Goal: Communication & Community: Answer question/provide support

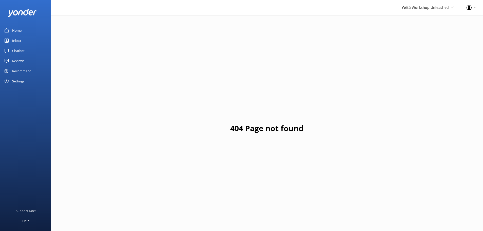
click at [481, 8] on div "Profile Settings Logout" at bounding box center [471, 7] width 23 height 15
click at [437, 9] on span "Wētā Workshop Unleashed" at bounding box center [425, 7] width 47 height 5
click at [23, 58] on div "Reviews" at bounding box center [18, 61] width 12 height 10
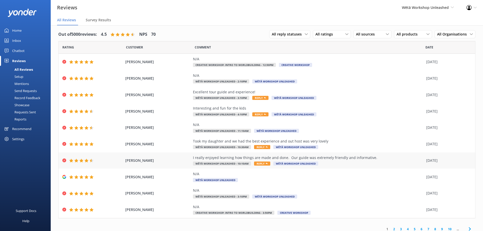
scroll to position [6, 0]
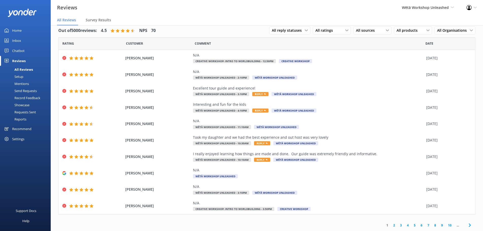
click at [411, 226] on link "5" at bounding box center [414, 225] width 7 height 5
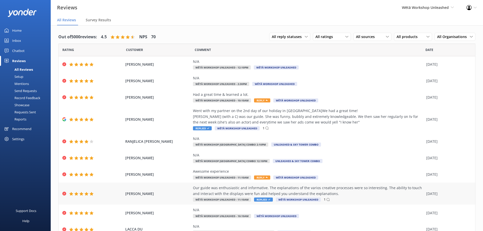
scroll to position [23, 0]
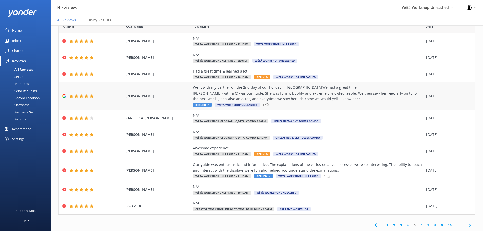
click at [299, 96] on div "Went with my partner on the 2nd day of our holiday in [GEOGRAPHIC_DATA]We had a…" at bounding box center [308, 93] width 231 height 17
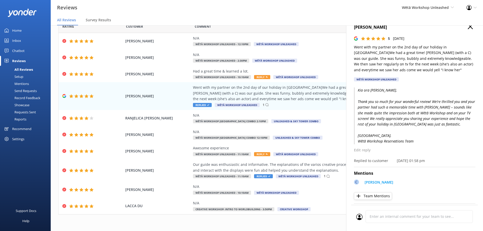
scroll to position [0, 0]
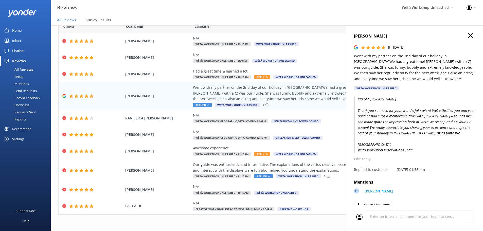
click at [468, 35] on icon "button" at bounding box center [470, 35] width 5 height 5
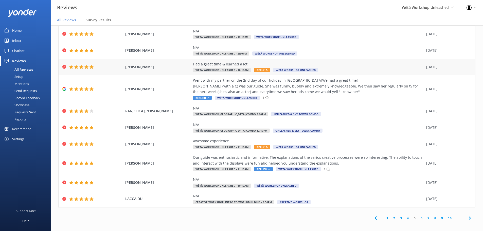
scroll to position [10, 0]
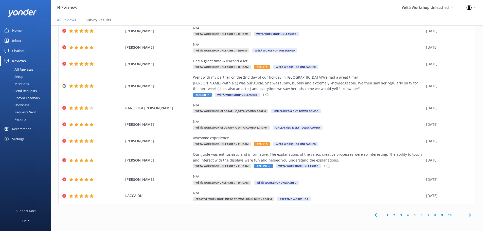
click at [405, 215] on link "4" at bounding box center [408, 215] width 7 height 5
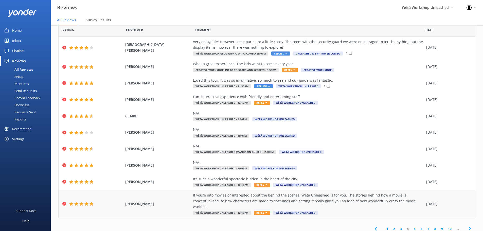
scroll to position [18, 0]
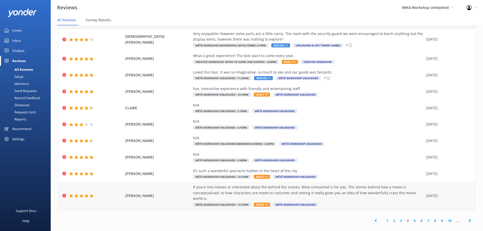
click at [330, 191] on div "If youre into movies or interested about the behind the scenes, Weta Unleashed …" at bounding box center [308, 192] width 231 height 17
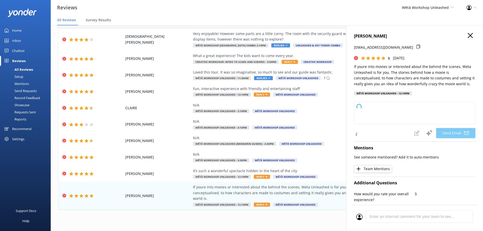
type textarea "Kia [PERSON_NAME], Thanks so much for your awesome review! We're thrilled you e…"
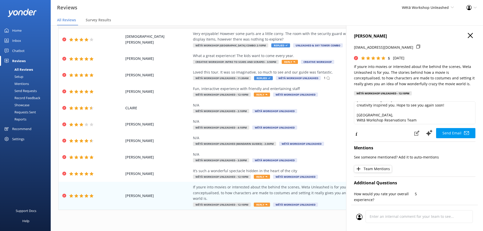
scroll to position [27, 0]
click at [443, 134] on button "Send Email" at bounding box center [455, 133] width 39 height 10
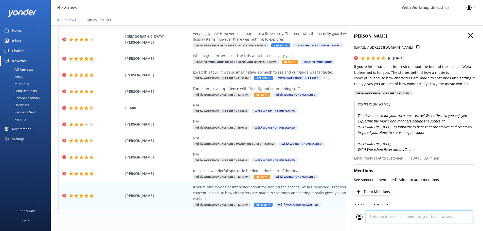
click at [399, 219] on div "Cancel Comment" at bounding box center [414, 218] width 127 height 26
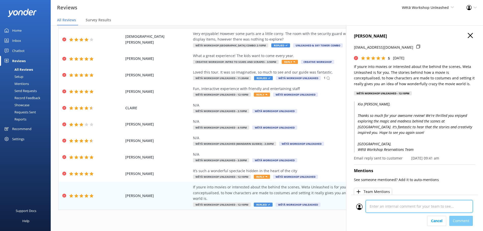
scroll to position [265, 0]
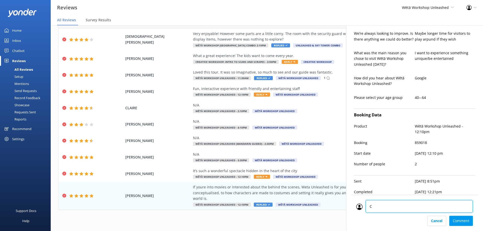
type textarea "CM"
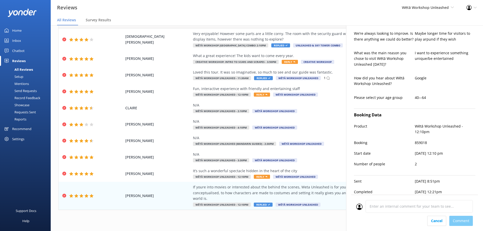
click at [470, 219] on div "Cancel Comment" at bounding box center [414, 221] width 117 height 10
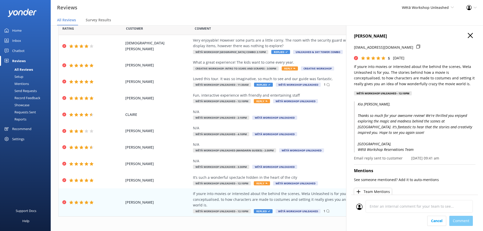
scroll to position [0, 0]
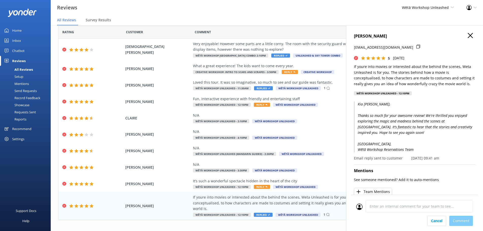
click at [469, 33] on icon "button" at bounding box center [470, 35] width 5 height 5
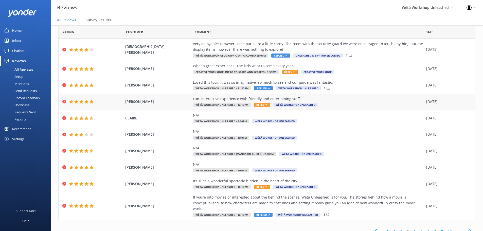
click at [313, 101] on div "Fun, interactive experience with friendly and entertaining staff" at bounding box center [308, 99] width 231 height 6
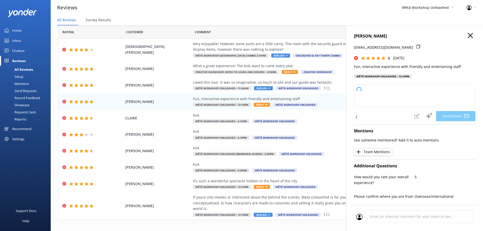
type textarea "Kia ora [PERSON_NAME], Thank you so much for your kind words! We're delighted t…"
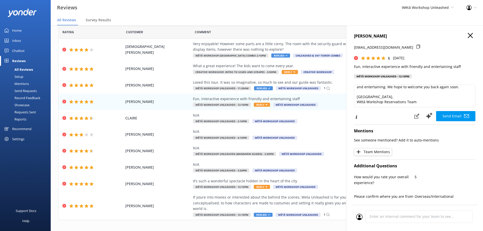
scroll to position [27, 0]
click at [440, 116] on button "Send Email" at bounding box center [455, 116] width 39 height 10
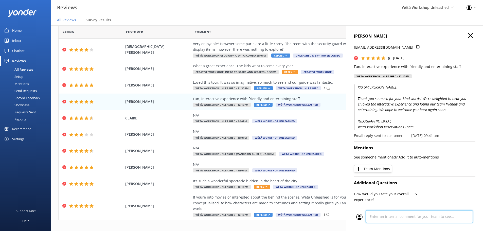
click at [396, 213] on div at bounding box center [414, 218] width 117 height 16
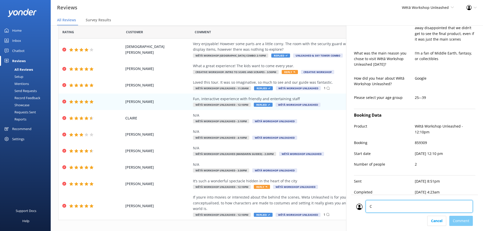
type textarea "CM"
click at [458, 223] on div "Cancel Comment" at bounding box center [414, 221] width 117 height 10
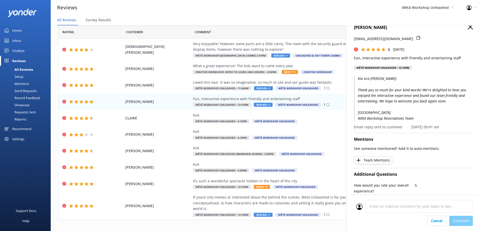
scroll to position [0, 0]
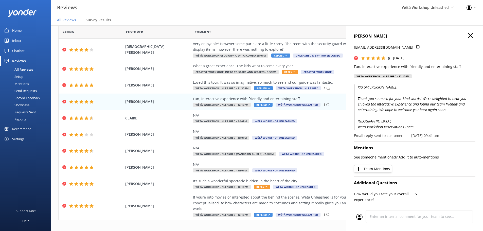
click at [468, 36] on icon "button" at bounding box center [470, 35] width 5 height 5
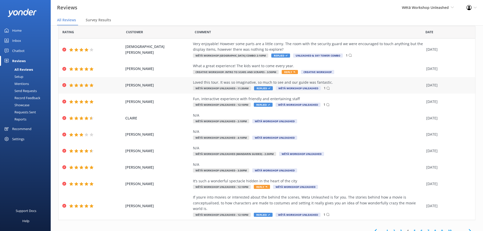
click at [341, 87] on div "Loved this tour. It was so imaginative, so much to see and our guide was fantas…" at bounding box center [308, 85] width 231 height 11
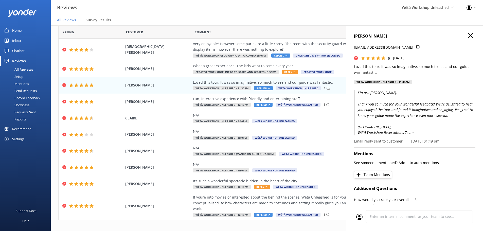
click at [468, 36] on icon "button" at bounding box center [470, 35] width 5 height 5
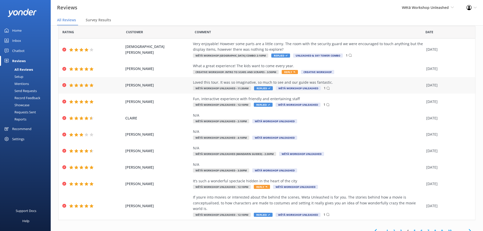
click at [331, 86] on div "Loved this tour. It was so imaginative, so much to see and our guide was fantas…" at bounding box center [308, 85] width 231 height 11
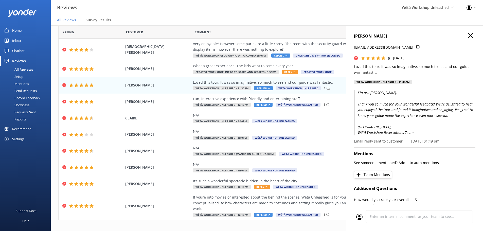
click at [468, 35] on use "button" at bounding box center [470, 35] width 5 height 5
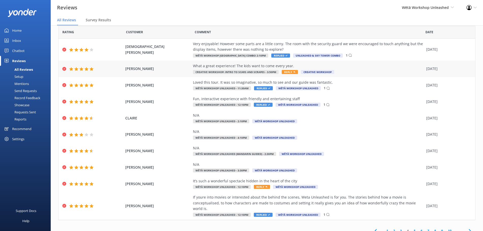
click at [365, 63] on div "What a great experience! The kids want to come every year." at bounding box center [308, 66] width 231 height 6
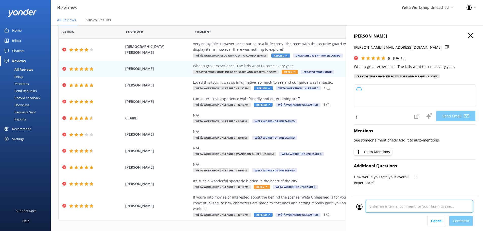
scroll to position [225, 0]
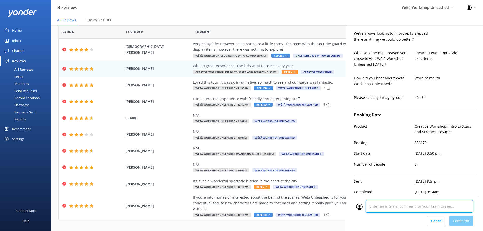
click at [395, 218] on div "Cancel Comment" at bounding box center [414, 213] width 127 height 36
type textarea "Kia ora [PERSON_NAME], Thank you so much for your wonderful feedback! We're thr…"
type textarea "CM"
click at [455, 222] on div "Cancel Comment" at bounding box center [414, 221] width 117 height 10
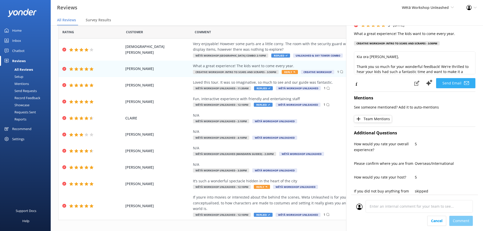
scroll to position [0, 0]
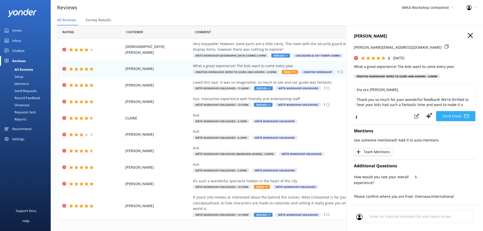
click at [450, 117] on button "Send Email" at bounding box center [455, 116] width 39 height 10
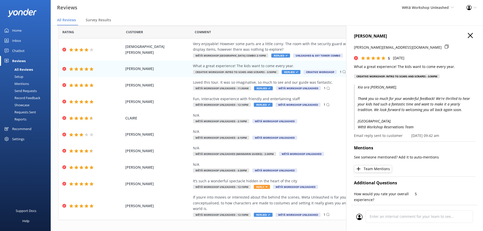
click at [469, 35] on icon "button" at bounding box center [470, 35] width 5 height 5
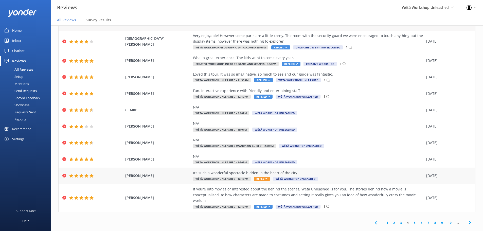
scroll to position [10, 0]
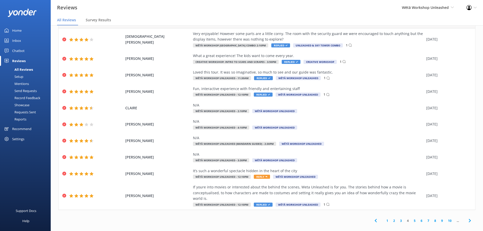
click at [398, 218] on link "3" at bounding box center [401, 220] width 7 height 5
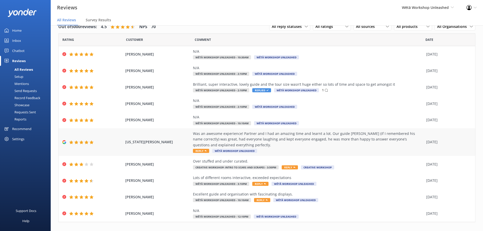
click at [306, 140] on div "Was an awesome experience! Partner and I had an amazing time and learnt a lot. …" at bounding box center [308, 139] width 231 height 17
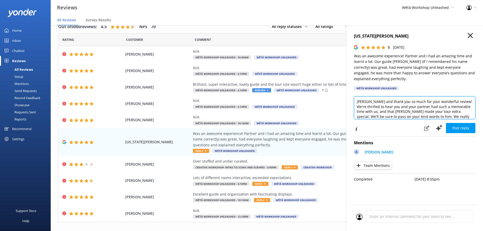
click at [368, 103] on textarea "[PERSON_NAME] and thank you so much for your wonderful review! We're thrilled t…" at bounding box center [415, 107] width 122 height 23
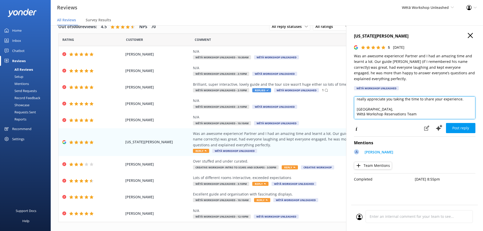
scroll to position [23, 0]
type textarea "Kia ora [US_STATE], and thank you so much for your wonderful review! We're thri…"
click at [468, 126] on button "Post reply" at bounding box center [460, 128] width 29 height 10
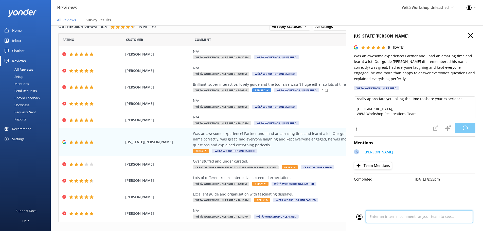
click at [421, 214] on div at bounding box center [414, 218] width 117 height 16
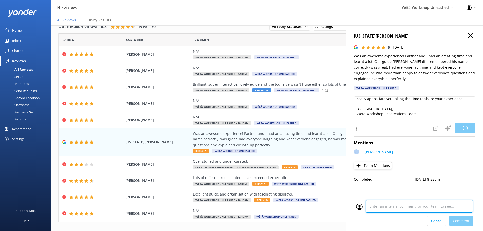
scroll to position [19, 0]
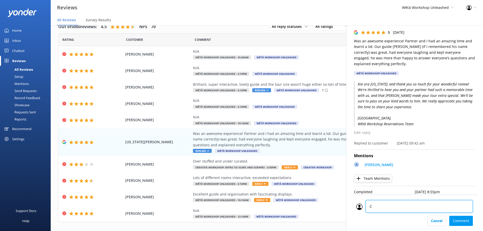
type textarea "CM"
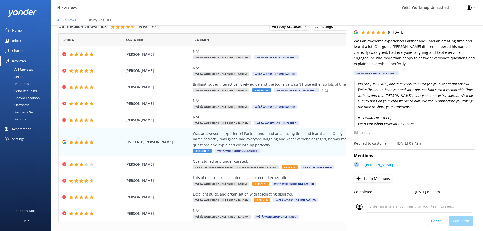
click at [468, 221] on div "Cancel Comment" at bounding box center [414, 221] width 117 height 10
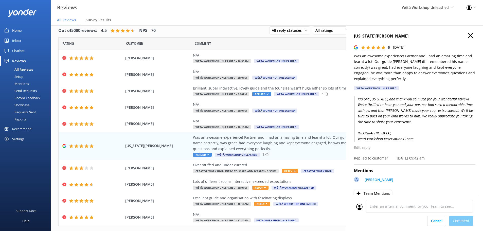
scroll to position [0, 0]
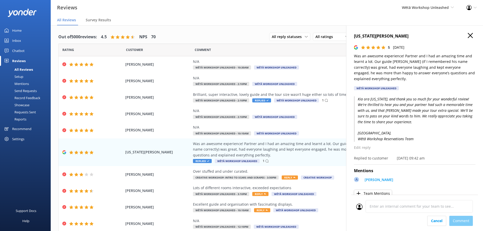
click at [468, 37] on icon "button" at bounding box center [470, 35] width 5 height 5
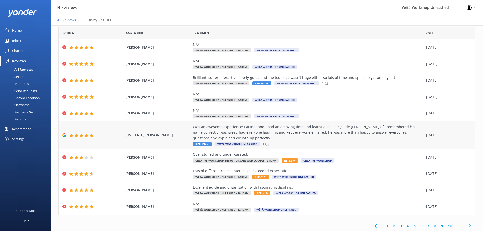
scroll to position [18, 0]
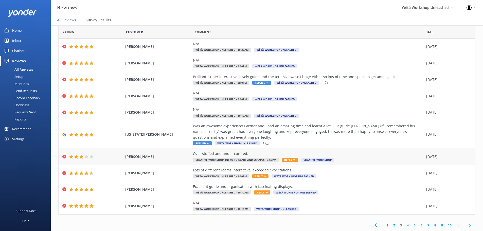
click at [390, 157] on div "Over stuffed and under curated. Creative Workshop: Intro to Scars and Scrapes -…" at bounding box center [308, 156] width 231 height 11
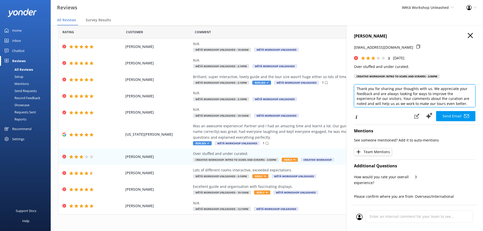
scroll to position [13, 0]
drag, startPoint x: 447, startPoint y: 87, endPoint x: 380, endPoint y: 102, distance: 68.1
click at [380, 102] on textarea "Kia [PERSON_NAME], Thank you for sharing your thoughts with us. We appreciate y…" at bounding box center [415, 95] width 122 height 23
type textarea "Kia [PERSON_NAME], Thank you for sharing your thoughts with us. We appreciate y…"
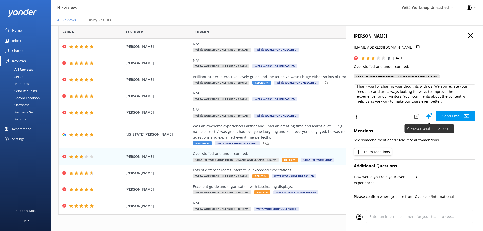
click at [438, 114] on button "Send Email" at bounding box center [455, 116] width 39 height 10
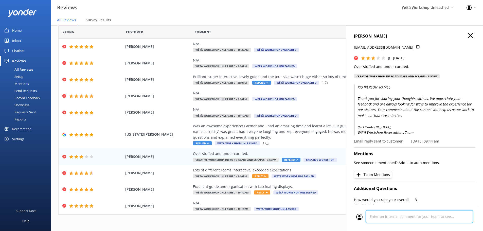
click at [387, 218] on div "Cancel Comment" at bounding box center [414, 218] width 127 height 26
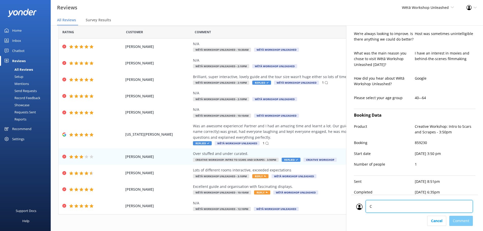
type textarea "CM"
click at [462, 223] on div "Cancel Comment" at bounding box center [414, 221] width 117 height 10
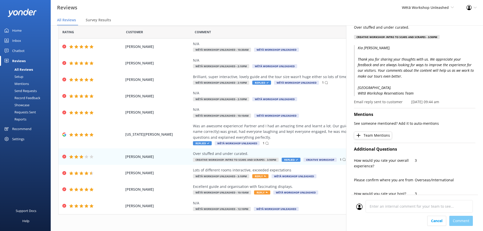
scroll to position [0, 0]
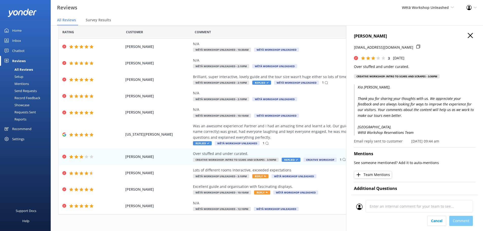
click at [468, 37] on use "button" at bounding box center [470, 35] width 5 height 5
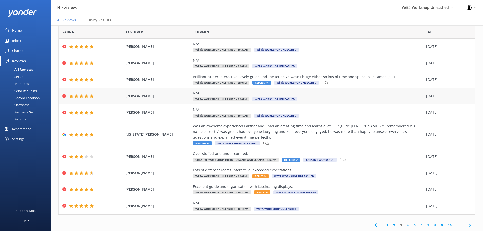
scroll to position [10, 0]
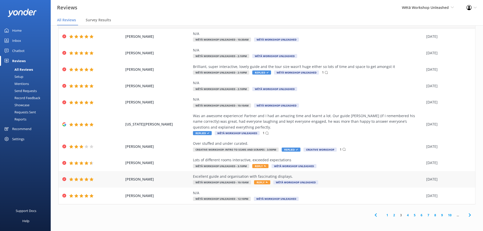
click at [314, 177] on div "Excellent guide and organisation with fascinating displays." at bounding box center [308, 177] width 231 height 6
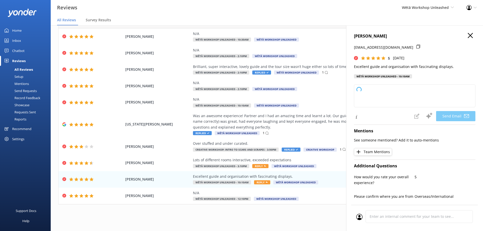
type textarea "Kia [PERSON_NAME], Thank you so much for your wonderful feedback! We're delight…"
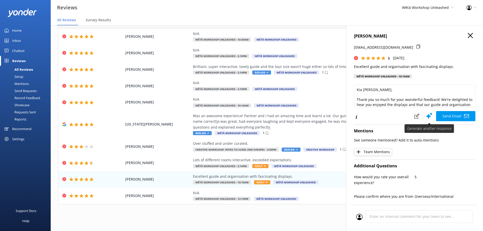
click at [442, 114] on button "Send Email" at bounding box center [455, 116] width 39 height 10
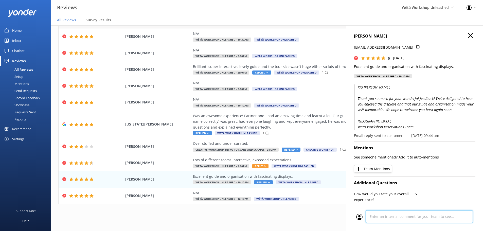
click at [402, 220] on div "Cancel Comment" at bounding box center [414, 218] width 127 height 26
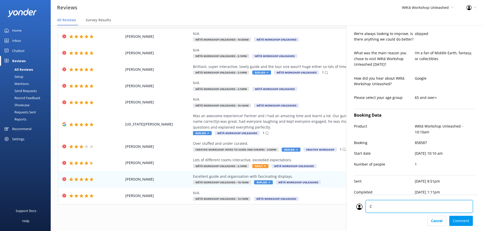
type textarea "CM"
click at [453, 224] on div "Cancel Comment" at bounding box center [414, 221] width 117 height 10
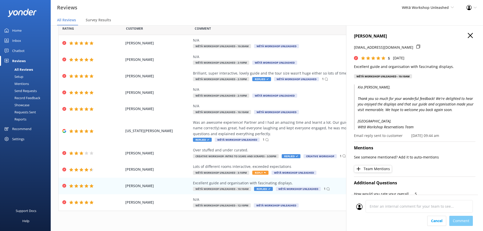
scroll to position [0, 0]
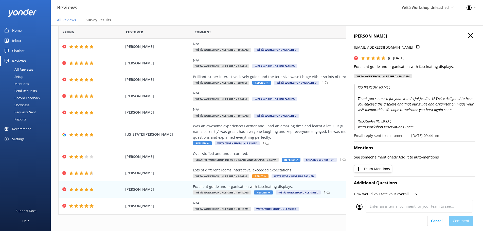
click at [468, 36] on icon "button" at bounding box center [470, 35] width 5 height 5
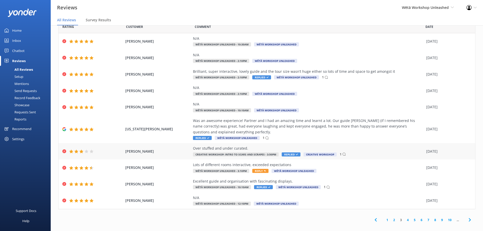
scroll to position [10, 0]
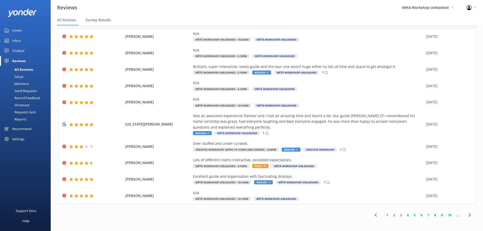
click at [391, 215] on link "2" at bounding box center [394, 215] width 7 height 5
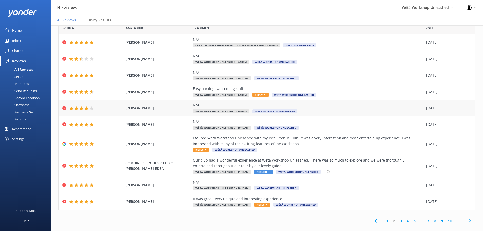
scroll to position [18, 0]
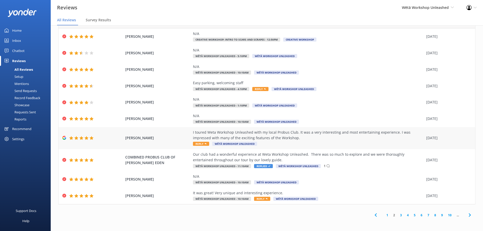
click at [266, 140] on div "I toured Weta Workshop Unleashed with my local Probus Club. It was a very inter…" at bounding box center [308, 135] width 231 height 11
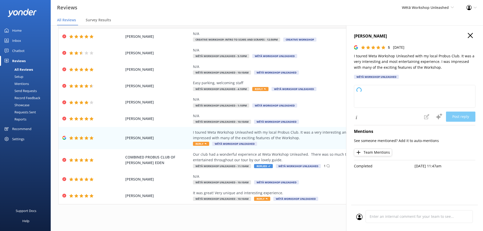
type textarea "Kia ora, Thank you so much for your wonderful feedback! We're thrilled to hear …"
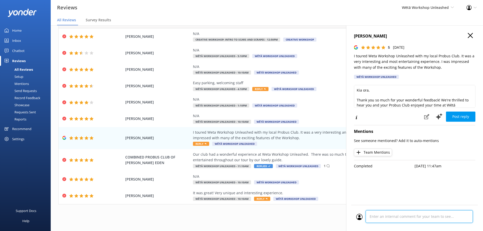
click at [394, 214] on div at bounding box center [414, 218] width 117 height 16
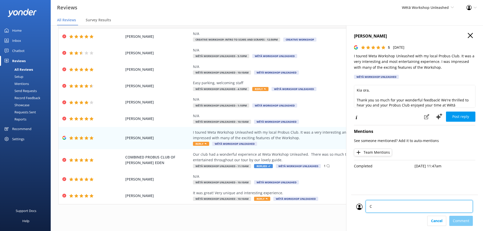
type textarea "CM"
click at [459, 221] on div "Cancel Comment" at bounding box center [414, 221] width 117 height 10
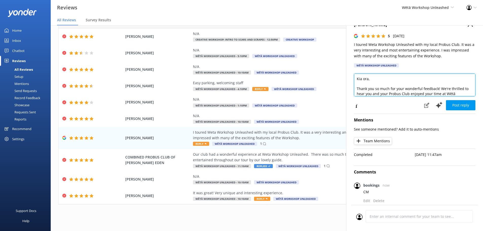
click at [369, 67] on div "[PERSON_NAME] 5 [DATE] I toured Weta Workshop Unleashed with my local Probus Cl…" at bounding box center [414, 140] width 137 height 231
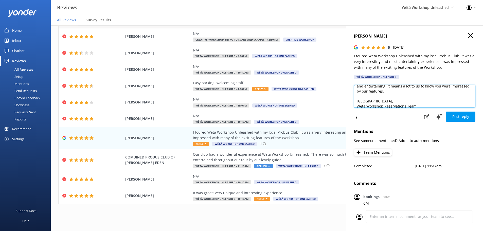
scroll to position [32, 0]
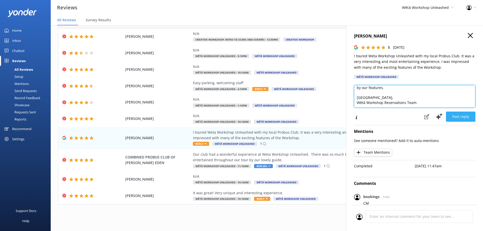
type textarea "Kia ora Heather, Thank you so much for your wonderful feedback! We're thrilled …"
click at [459, 118] on button "Post reply" at bounding box center [460, 117] width 29 height 10
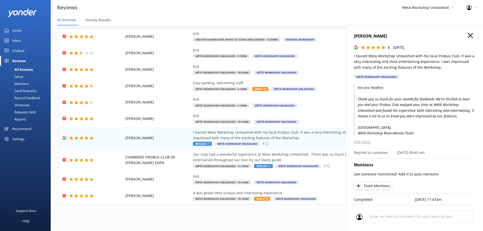
click at [468, 36] on icon "button" at bounding box center [470, 35] width 5 height 5
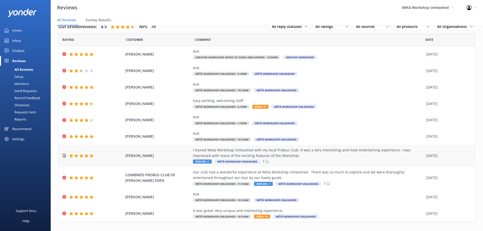
scroll to position [18, 0]
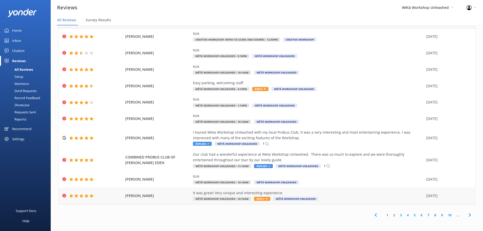
click at [344, 193] on div "It was great! Very unique and interesting experience." at bounding box center [308, 193] width 231 height 6
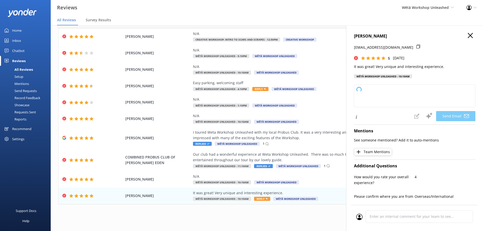
type textarea "Kia ora [PERSON_NAME], Thanks so much for your awesome feedback! We’re thrilled…"
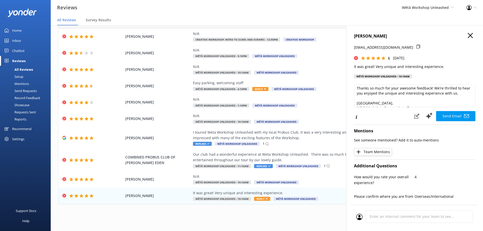
scroll to position [18, 0]
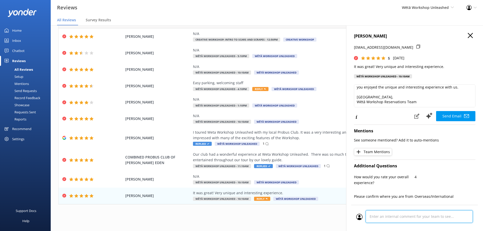
click at [386, 218] on div "Cancel Comment" at bounding box center [414, 218] width 127 height 26
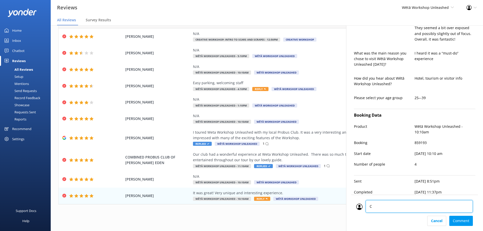
type textarea "CM"
click at [453, 220] on div "Cancel Comment" at bounding box center [414, 221] width 117 height 10
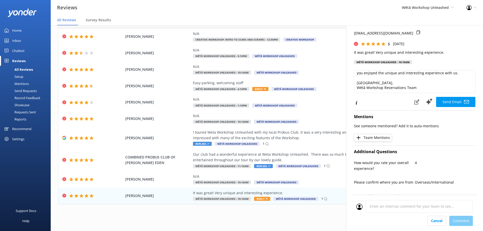
scroll to position [0, 0]
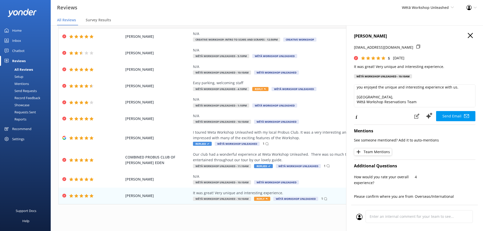
click at [468, 38] on icon "button" at bounding box center [470, 35] width 5 height 5
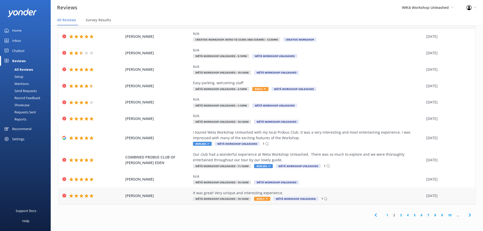
click at [359, 195] on div "It was great! Very unique and interesting experience." at bounding box center [308, 193] width 231 height 6
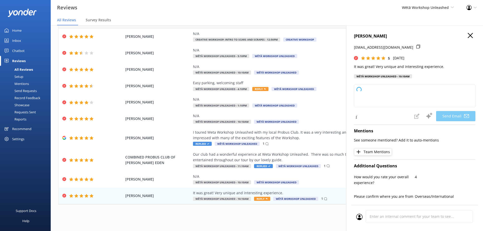
scroll to position [285, 0]
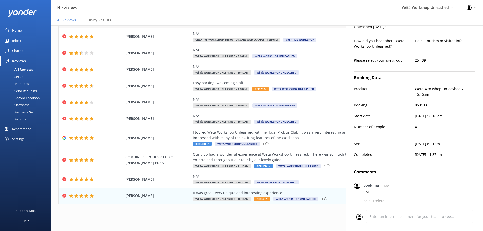
type textarea "Kia ora [PERSON_NAME], Thanks so much for your awesome feedback! We're thrilled…"
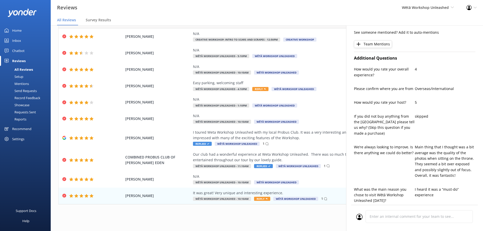
scroll to position [0, 0]
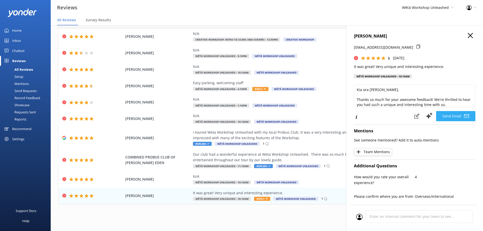
click at [449, 118] on button "Send Email" at bounding box center [455, 116] width 39 height 10
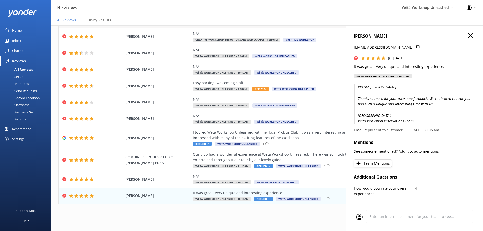
click at [470, 37] on h4 "[PERSON_NAME]" at bounding box center [415, 36] width 122 height 7
click at [465, 39] on h4 "[PERSON_NAME]" at bounding box center [415, 36] width 122 height 7
click at [468, 37] on use "button" at bounding box center [470, 35] width 5 height 5
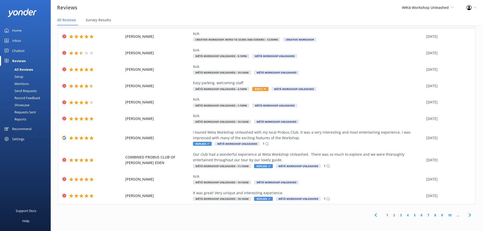
click at [384, 214] on link "1" at bounding box center [387, 215] width 7 height 5
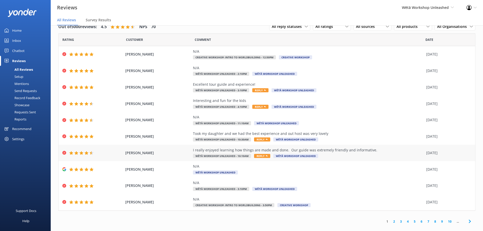
click at [250, 151] on div "I really enjoyed learning how things are made and done. Our guide was extremely…" at bounding box center [308, 150] width 231 height 6
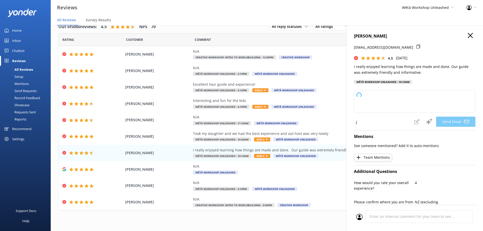
type textarea "Kia [PERSON_NAME], Thank you so much for your lovely feedback! We're delighted …"
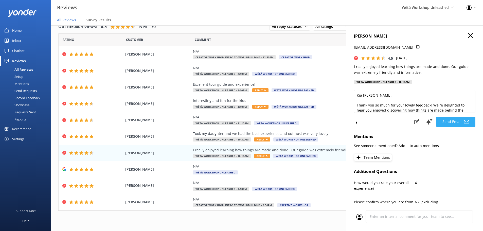
click at [451, 124] on button "Send Email" at bounding box center [455, 122] width 39 height 10
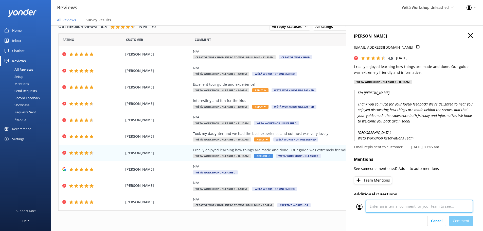
click at [415, 213] on div at bounding box center [414, 208] width 117 height 16
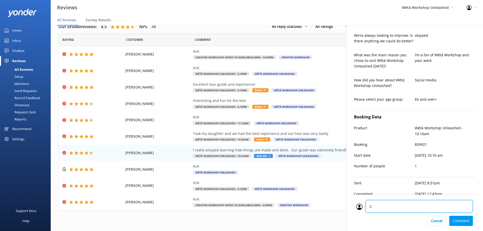
type textarea "CM"
click at [464, 220] on div "Cancel Comment" at bounding box center [414, 221] width 117 height 10
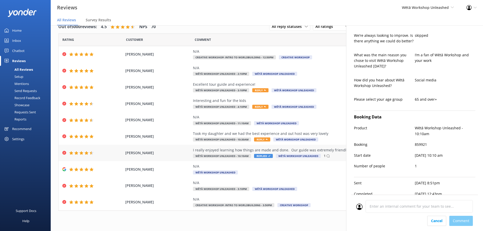
scroll to position [299, 0]
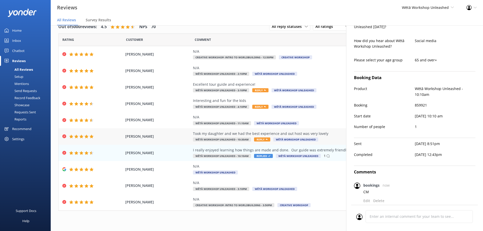
click at [269, 136] on div "Took my daughter and we had the best experience and out host was very lovely" at bounding box center [308, 134] width 231 height 6
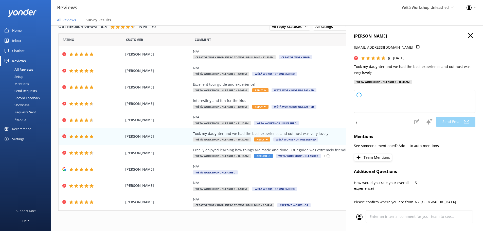
type textarea "Kia [PERSON_NAME], Thank you so much for your wonderful feedback! We're delight…"
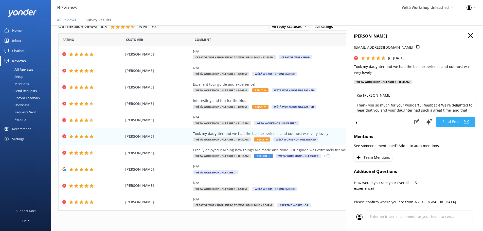
click at [451, 123] on button "Send Email" at bounding box center [455, 122] width 39 height 10
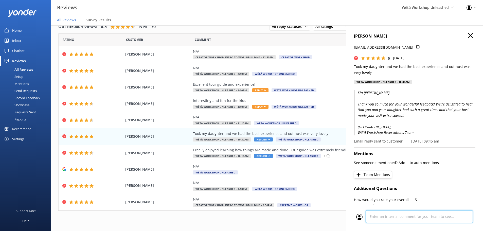
click at [410, 214] on div at bounding box center [414, 218] width 117 height 16
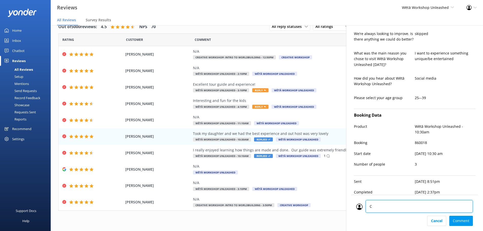
type textarea "CM"
click at [455, 217] on div "Cancel Comment" at bounding box center [414, 221] width 117 height 10
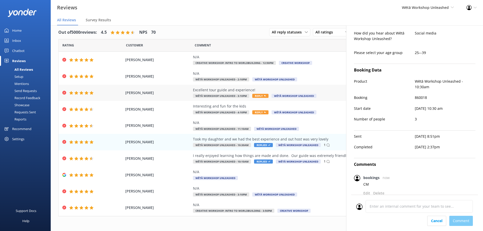
scroll to position [0, 0]
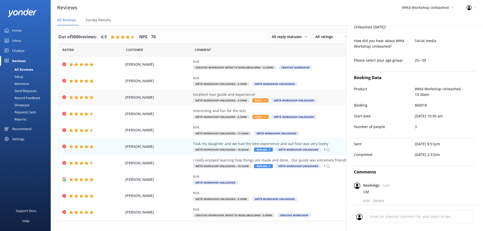
click at [286, 94] on div "Excellent tour guide and experience!" at bounding box center [308, 95] width 231 height 6
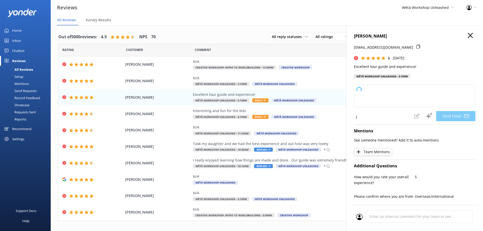
type textarea "Kia ora [PERSON_NAME], Thanks so much for your kind words! We're thrilled to he…"
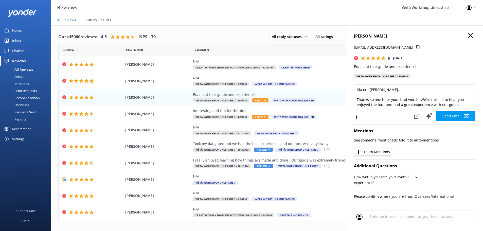
click at [469, 39] on h4 "[PERSON_NAME]" at bounding box center [415, 36] width 122 height 7
click at [468, 36] on icon "button" at bounding box center [470, 35] width 5 height 5
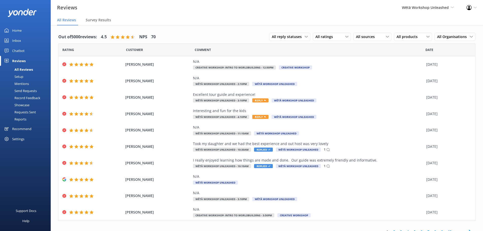
click at [445, 12] on div "Wētā Workshop Unleashed Wētā Workshop Unleashed Wētā Workshop" at bounding box center [428, 7] width 65 height 15
click at [437, 33] on link "Wētā Workshop" at bounding box center [435, 34] width 51 height 12
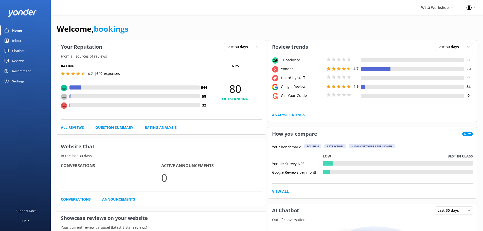
click at [25, 63] on link "Reviews" at bounding box center [25, 61] width 51 height 10
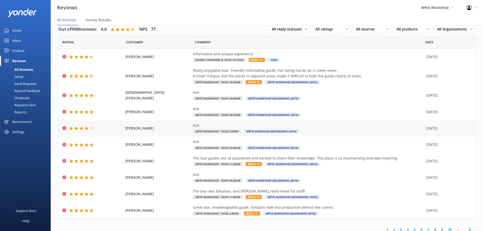
scroll to position [12, 0]
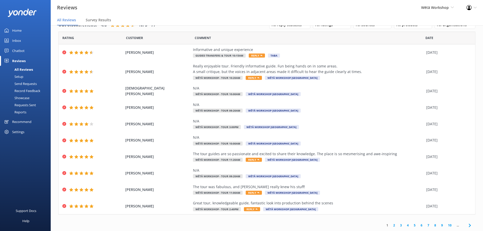
click at [411, 225] on link "5" at bounding box center [414, 225] width 7 height 5
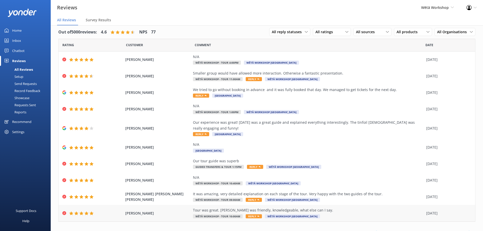
scroll to position [6, 0]
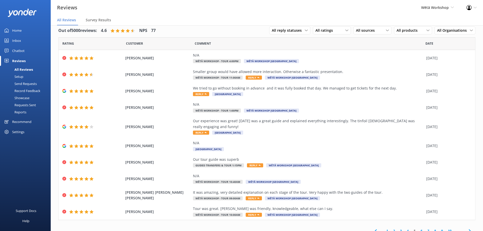
click at [418, 229] on link "6" at bounding box center [421, 231] width 7 height 5
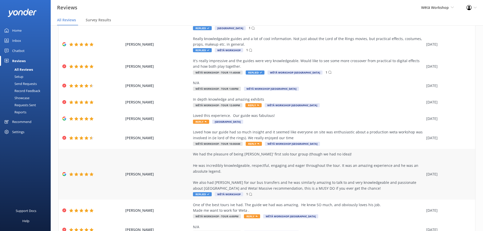
scroll to position [69, 0]
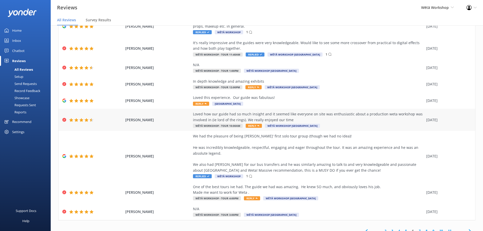
click at [326, 115] on div "Loved how our guide had so much insight and it seemed like everyone on site was…" at bounding box center [308, 116] width 231 height 11
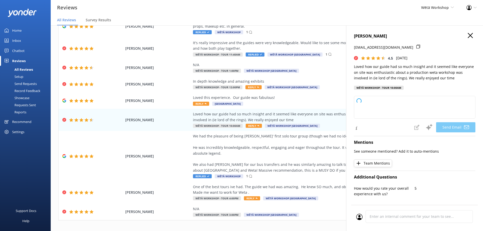
type textarea "Kia ora Cassia, Thank you so much for your wonderful feedback! We're delighted …"
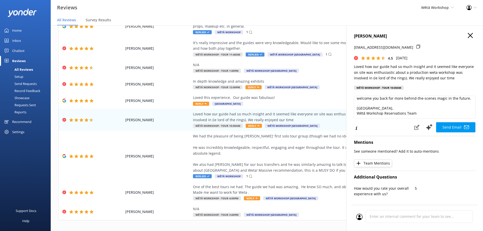
scroll to position [37, 0]
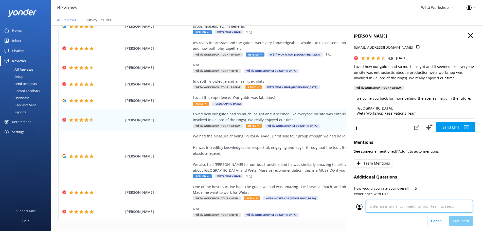
click at [396, 220] on div "Cancel Comment" at bounding box center [414, 213] width 127 height 36
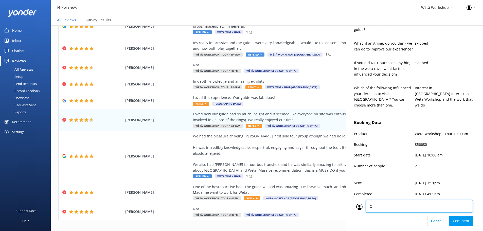
type textarea "CM"
click at [459, 223] on div "Cancel Comment" at bounding box center [414, 221] width 117 height 10
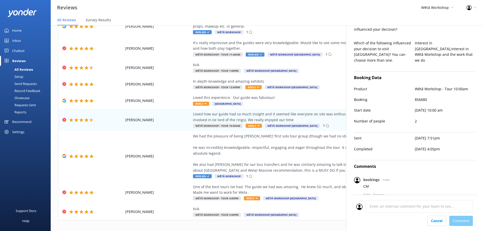
scroll to position [51, 0]
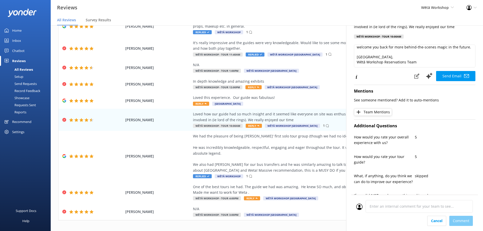
click at [455, 71] on button "Send Email" at bounding box center [455, 76] width 39 height 10
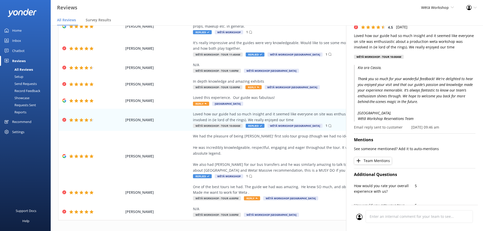
scroll to position [0, 0]
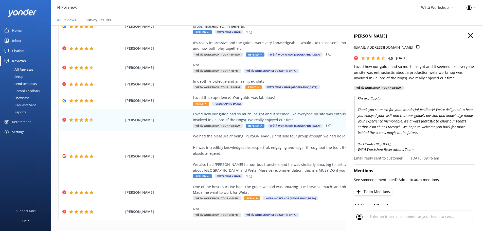
click at [469, 34] on icon "button" at bounding box center [470, 35] width 5 height 5
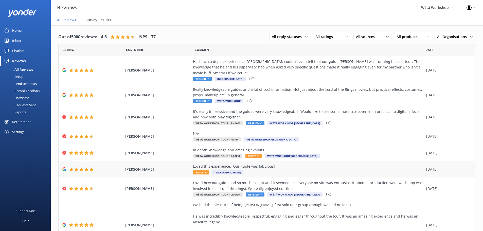
scroll to position [69, 0]
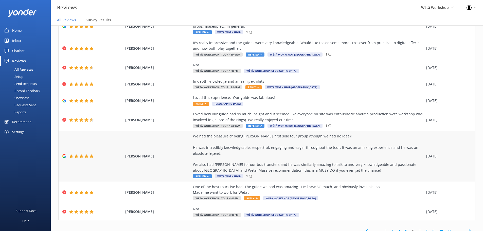
click at [300, 164] on div "We had the pleasure of being [PERSON_NAME]' first solo tour group (though we ha…" at bounding box center [308, 153] width 231 height 40
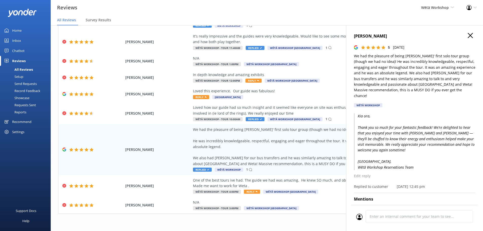
scroll to position [0, 0]
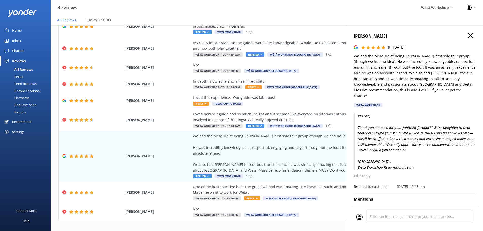
click at [468, 35] on use "button" at bounding box center [470, 35] width 5 height 5
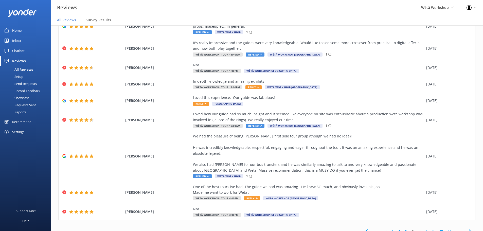
click at [403, 229] on link "5" at bounding box center [406, 231] width 7 height 5
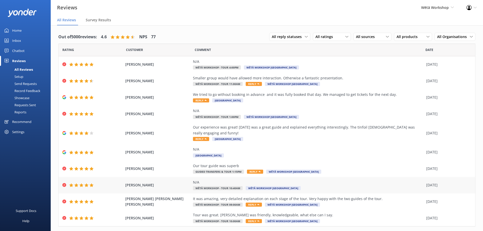
scroll to position [6, 0]
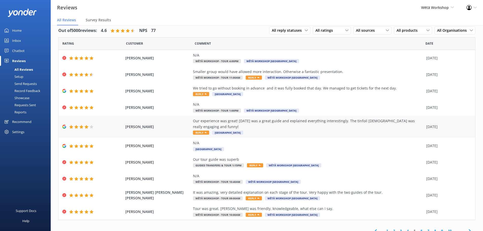
click at [298, 122] on div "Our experience was great! [DATE] was a great guide and explained everything int…" at bounding box center [308, 123] width 231 height 11
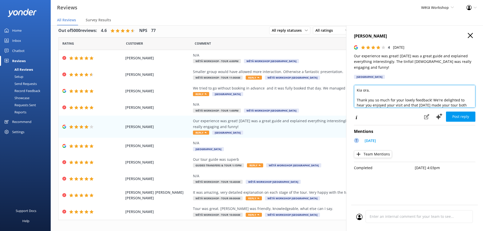
click at [368, 85] on textarea "Kia ora, Thank you so much for your lovely feedback! We're delighted to hear yo…" at bounding box center [415, 96] width 122 height 23
type textarea "Kia [PERSON_NAME], Thank you so much for your lovely feedback! We're delighted …"
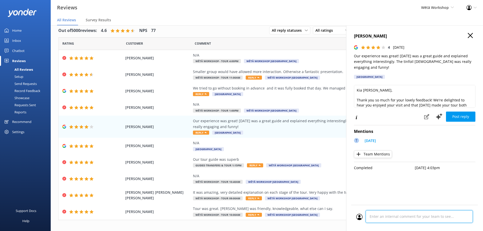
click at [395, 219] on div "Cancel Comment" at bounding box center [414, 218] width 127 height 26
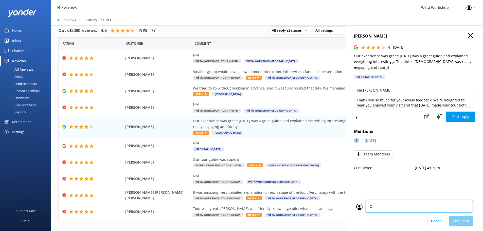
type textarea "CM"
click at [463, 219] on div "Cancel Comment" at bounding box center [414, 221] width 117 height 10
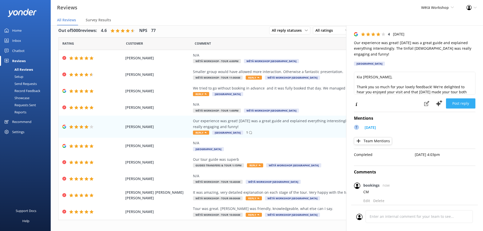
scroll to position [11, 0]
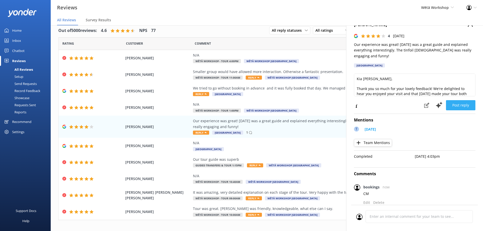
click at [458, 92] on div "Kia [PERSON_NAME], Thank you so much for your lovely feedback! We're delighted …" at bounding box center [415, 92] width 122 height 37
click at [466, 100] on button "Post reply" at bounding box center [460, 105] width 29 height 10
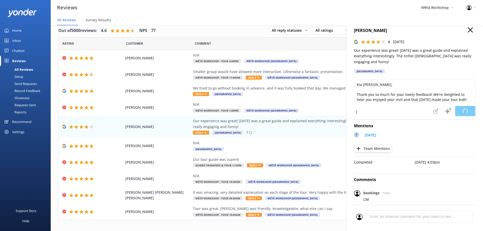
scroll to position [0, 0]
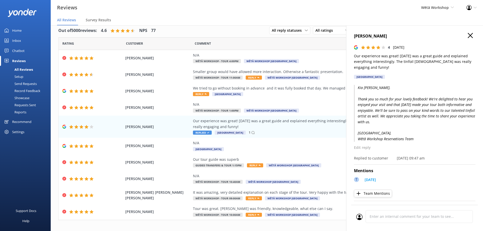
click at [468, 36] on use "button" at bounding box center [470, 35] width 5 height 5
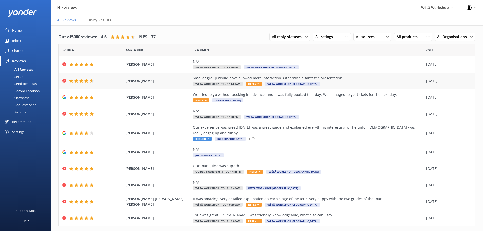
click at [296, 79] on div "Smaller group would have allowed more interaction. Otherwise a fantastic presen…" at bounding box center [308, 78] width 231 height 6
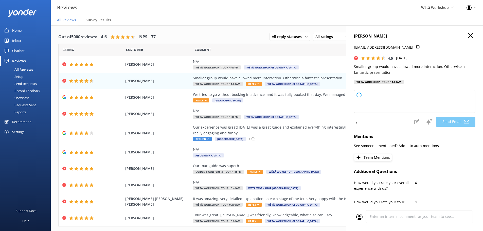
type textarea "Kia ora Rob, Thank you for your thoughtful feedback and for joining us! We're g…"
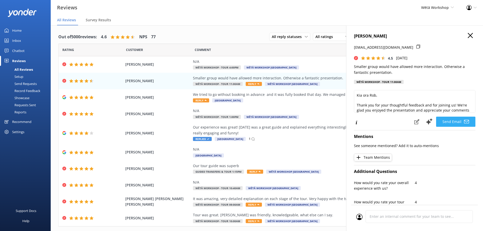
click at [443, 119] on button "Send Email" at bounding box center [455, 122] width 39 height 10
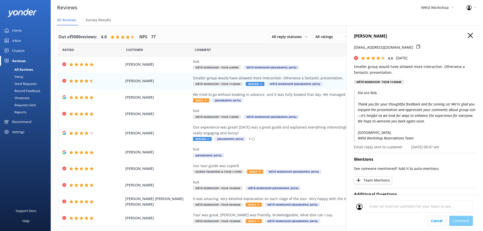
click at [406, 223] on div "Cancel Comment" at bounding box center [414, 213] width 127 height 36
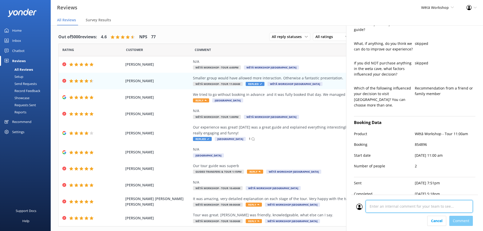
click at [405, 212] on textarea at bounding box center [419, 206] width 107 height 13
type textarea "CM"
click at [468, 223] on div "Cancel Comment" at bounding box center [414, 221] width 117 height 10
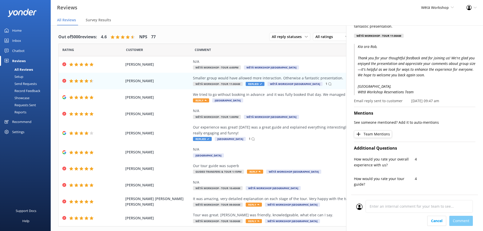
scroll to position [0, 0]
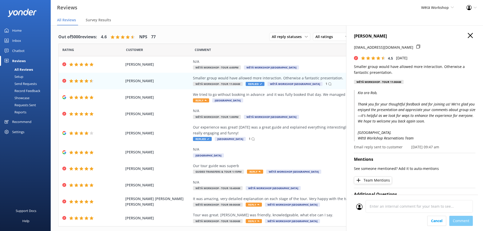
click at [468, 37] on icon "button" at bounding box center [470, 35] width 5 height 5
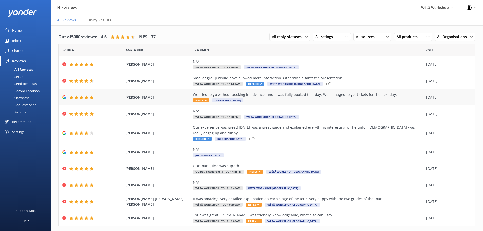
click at [291, 98] on div "We tried to go without booking in advance and it was fully booked that day. We …" at bounding box center [308, 97] width 231 height 11
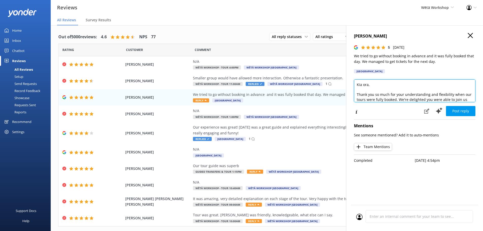
click at [367, 87] on textarea "Kia ora, Thank you so much for your understanding and flexibility when our tour…" at bounding box center [415, 90] width 122 height 23
click at [368, 85] on textarea "Kia ora, Thank you so much for your understanding and flexibility when our tour…" at bounding box center [415, 90] width 122 height 23
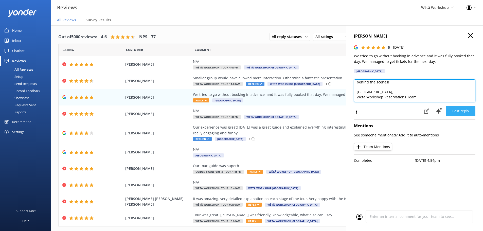
type textarea "Kia [PERSON_NAME], Thank you so much for your understanding and flexibility whe…"
click at [467, 112] on button "Post reply" at bounding box center [460, 111] width 29 height 10
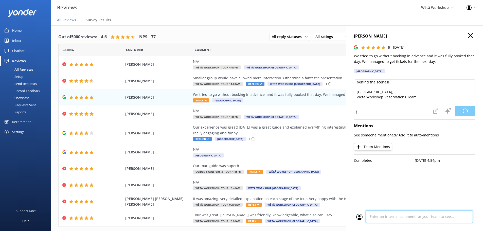
click at [382, 217] on div "Cancel Comment" at bounding box center [414, 218] width 127 height 26
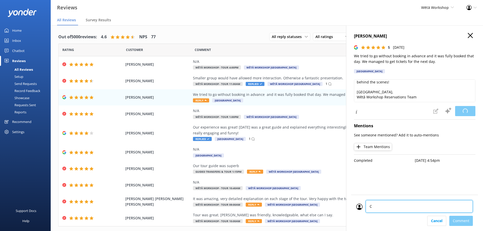
scroll to position [17, 0]
type textarea "CM"
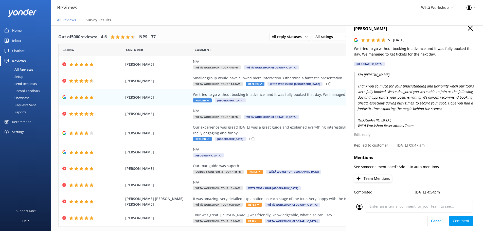
click at [470, 226] on div "Cancel Comment" at bounding box center [414, 221] width 117 height 10
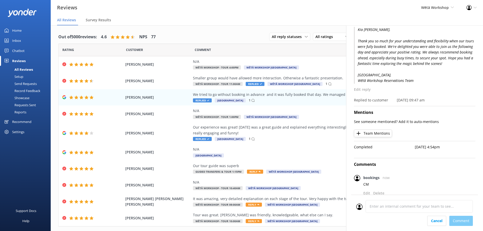
scroll to position [0, 0]
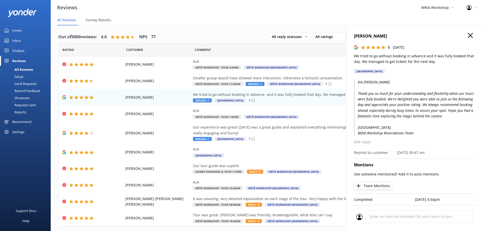
click at [468, 35] on use "button" at bounding box center [470, 35] width 5 height 5
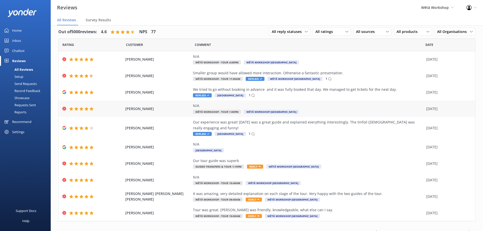
scroll to position [6, 0]
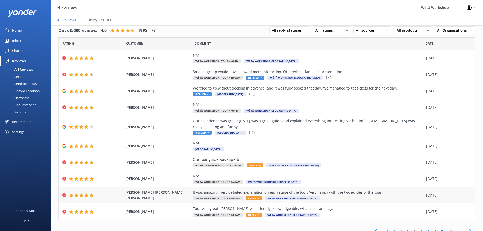
click at [309, 190] on div "It was amazing, very detailed explanation on each stage of the tour. Very happy…" at bounding box center [308, 193] width 231 height 6
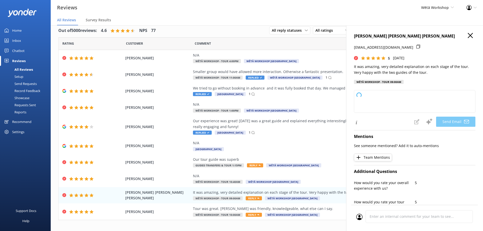
type textarea "Kia ora [PERSON_NAME], Thank you so much for your wonderful feedback! We're del…"
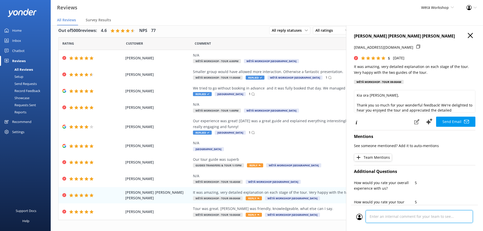
click at [376, 215] on div at bounding box center [414, 218] width 117 height 16
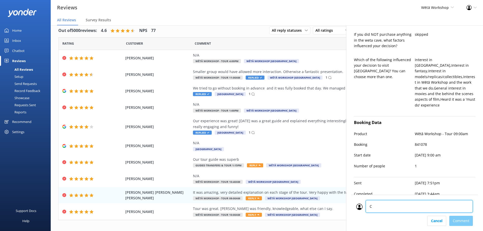
type textarea "CM"
click at [463, 219] on div "Cancel Comment" at bounding box center [414, 221] width 117 height 10
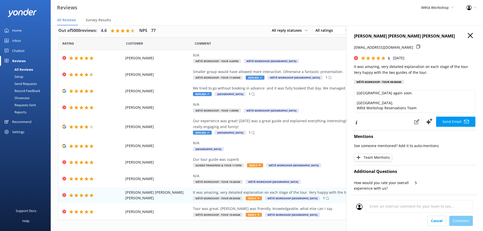
scroll to position [32, 0]
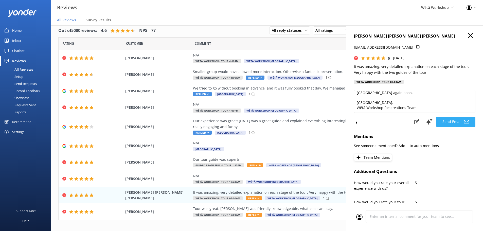
click at [449, 121] on button "Send Email" at bounding box center [455, 122] width 39 height 10
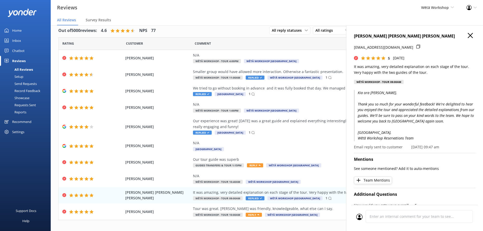
click at [468, 37] on icon "button" at bounding box center [470, 35] width 5 height 5
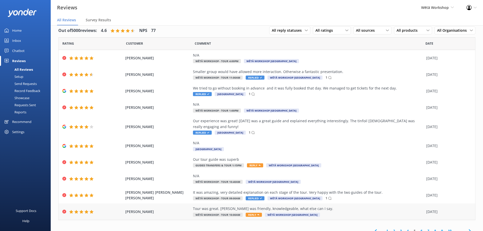
click at [331, 203] on div "[PERSON_NAME] Tour was great. [PERSON_NAME] was friendly, knowledgeable, what e…" at bounding box center [267, 211] width 417 height 16
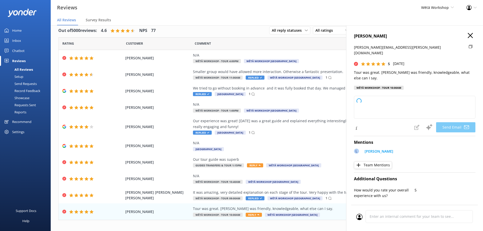
type textarea "Kia [PERSON_NAME], Thank you so much for your fantastic feedback! We're delight…"
click at [448, 122] on button "Send Email" at bounding box center [455, 127] width 39 height 10
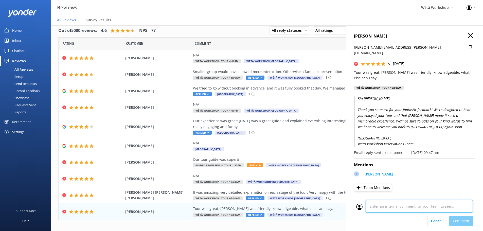
click at [380, 216] on div "Cancel Comment" at bounding box center [414, 213] width 127 height 36
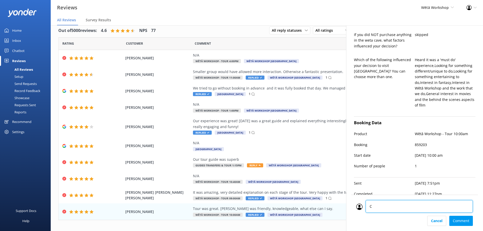
type textarea "CM"
click at [460, 222] on div "Cancel Comment" at bounding box center [414, 221] width 117 height 10
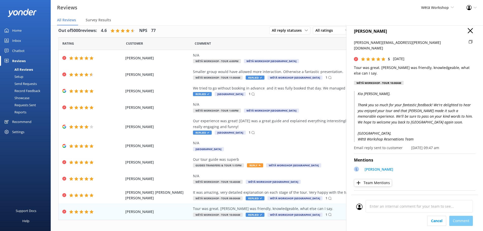
scroll to position [0, 0]
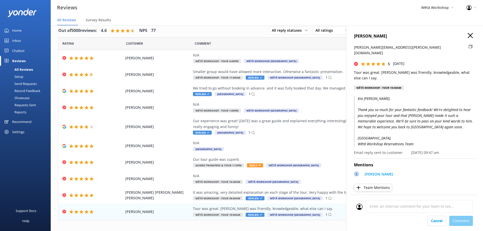
click at [468, 36] on icon "button" at bounding box center [470, 35] width 5 height 5
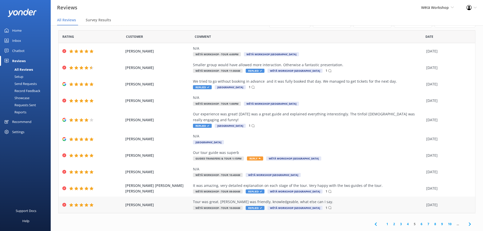
scroll to position [10, 0]
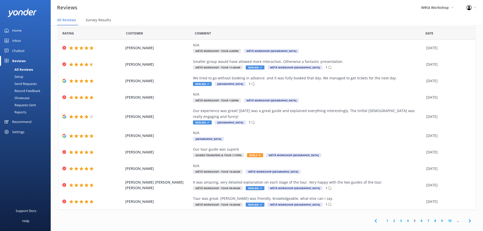
click at [405, 218] on link "4" at bounding box center [408, 220] width 7 height 5
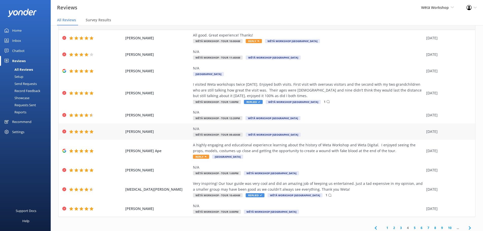
scroll to position [25, 0]
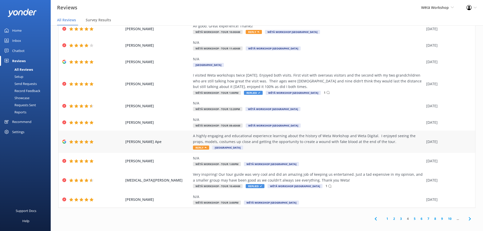
click at [280, 142] on div "A highly engaging and educational experience learning about the history of Weta…" at bounding box center [308, 138] width 231 height 11
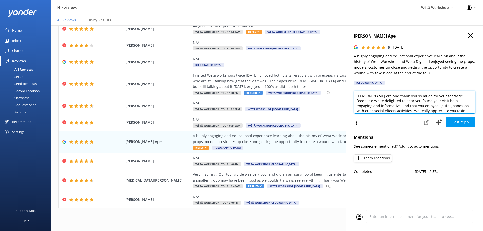
click at [370, 96] on textarea "[PERSON_NAME] ora and thank you so much for your fantastic feedback! We're deli…" at bounding box center [415, 102] width 122 height 23
type textarea "Kia [PERSON_NAME], and thank you so much for your fantastic feedback! We're del…"
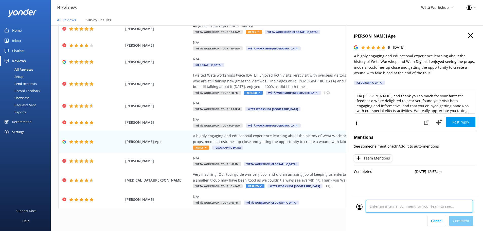
click at [389, 214] on div at bounding box center [414, 208] width 117 height 16
type textarea "CM"
click at [462, 219] on div "Cancel Comment" at bounding box center [414, 221] width 117 height 10
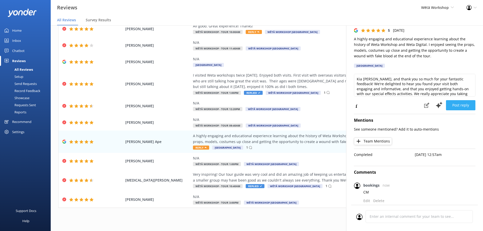
click at [459, 90] on div "Kia [PERSON_NAME], and thank you so much for your fantastic feedback! We're del…" at bounding box center [415, 92] width 122 height 37
click at [462, 101] on button "Post reply" at bounding box center [460, 105] width 29 height 10
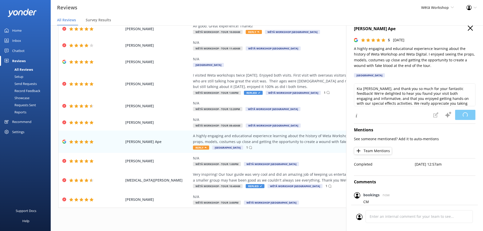
scroll to position [0, 0]
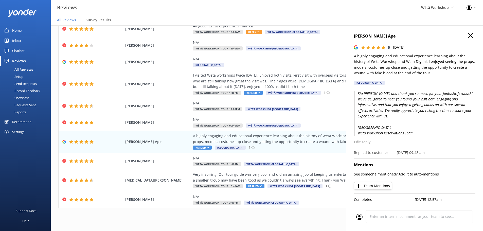
click at [469, 40] on div "[PERSON_NAME] Ape 5 [DATE] A highly engaging and educational experience learnin…" at bounding box center [415, 60] width 122 height 55
click at [468, 33] on icon "button" at bounding box center [470, 35] width 5 height 5
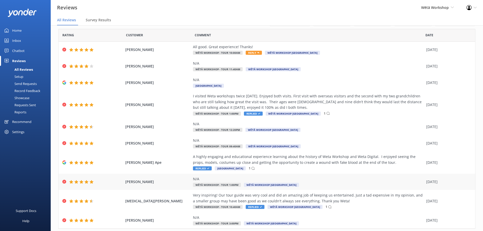
scroll to position [29, 0]
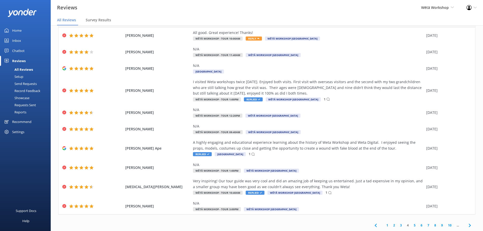
click at [398, 228] on link "3" at bounding box center [401, 225] width 7 height 5
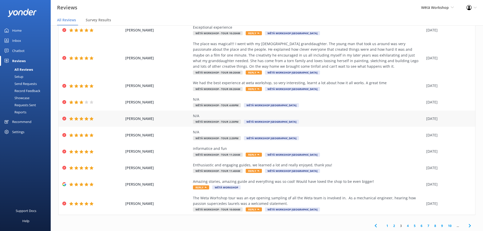
scroll to position [35, 0]
click at [295, 52] on div "The place was magical!!! I went with my [DEMOGRAPHIC_DATA] granddaughter. The y…" at bounding box center [308, 55] width 231 height 28
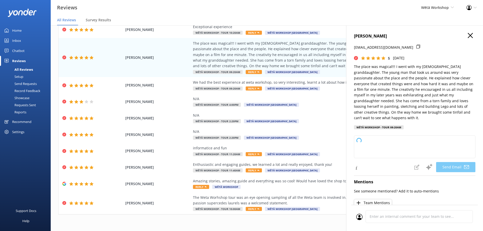
type textarea "Kia ora [PERSON_NAME], Thank you so much for sharing your wonderful experience …"
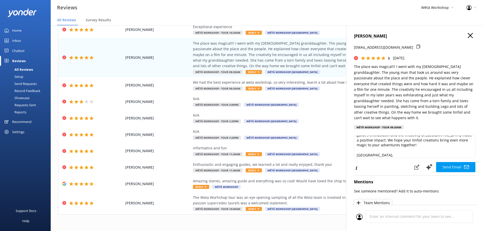
scroll to position [37, 0]
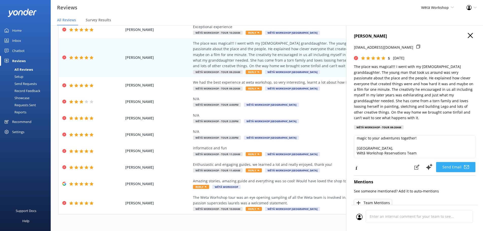
click at [444, 162] on button "Send Email" at bounding box center [455, 167] width 39 height 10
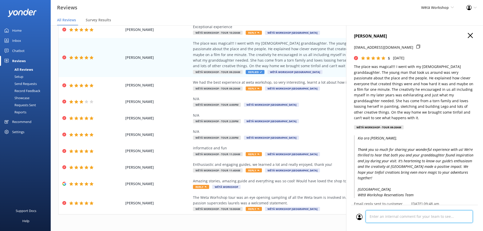
click at [409, 217] on div "Cancel Comment" at bounding box center [414, 218] width 127 height 26
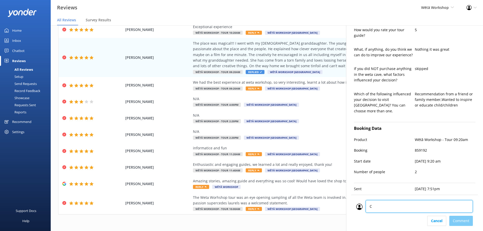
type textarea "CM"
click at [466, 221] on div "Cancel Comment" at bounding box center [414, 221] width 117 height 10
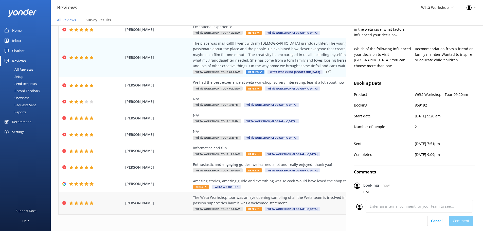
scroll to position [289, 0]
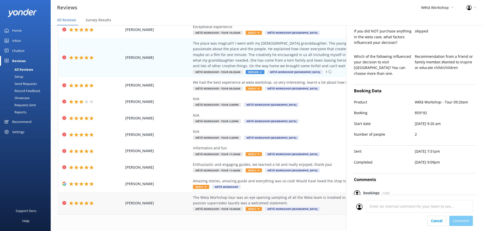
click at [252, 201] on div "The Weta Worhshop tour was an eye opening sampling of all the Weta team is invo…" at bounding box center [308, 200] width 231 height 11
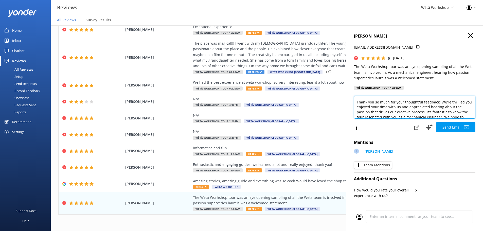
scroll to position [19, 0]
drag, startPoint x: 440, startPoint y: 104, endPoint x: 425, endPoint y: 104, distance: 15.0
click at [425, 104] on textarea "Kia [PERSON_NAME], Thank you so much for your thoughtful feedback! We're thrill…" at bounding box center [415, 107] width 122 height 23
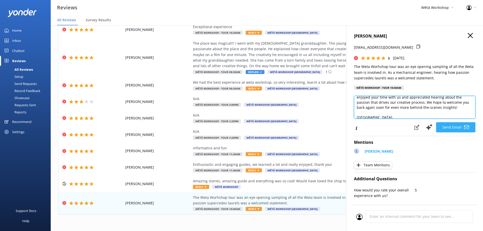
type textarea "Kia [PERSON_NAME], Thank you so much for your thoughtful feedback! We're thrill…"
click at [453, 126] on button "Send Email" at bounding box center [455, 127] width 39 height 10
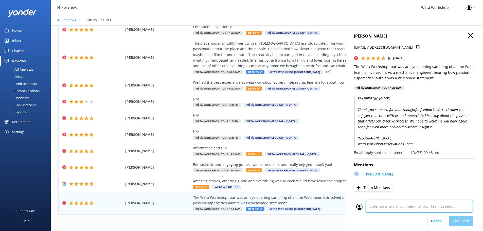
click at [415, 219] on div "Cancel Comment" at bounding box center [414, 213] width 127 height 36
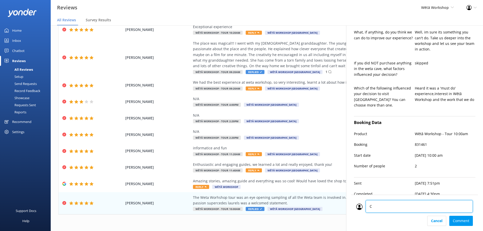
type textarea "CM"
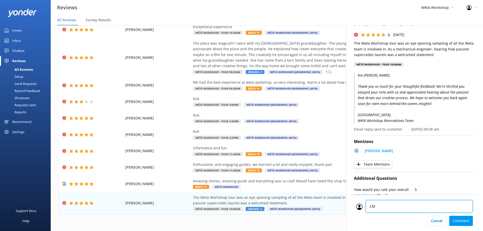
scroll to position [0, 0]
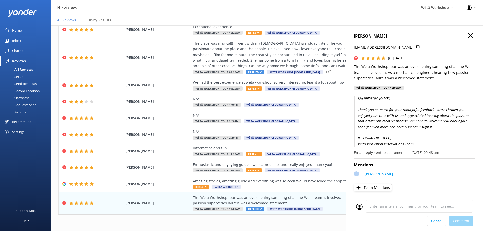
click at [467, 220] on div "Cancel Comment" at bounding box center [414, 221] width 117 height 10
click at [468, 38] on use "button" at bounding box center [470, 35] width 5 height 5
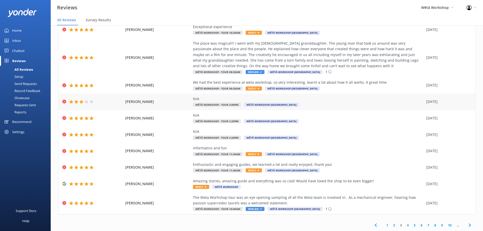
click at [337, 95] on div "[PERSON_NAME] N/A Wētā Workshop - Tour 4:00pm [GEOGRAPHIC_DATA] [GEOGRAPHIC_DAT…" at bounding box center [267, 102] width 417 height 16
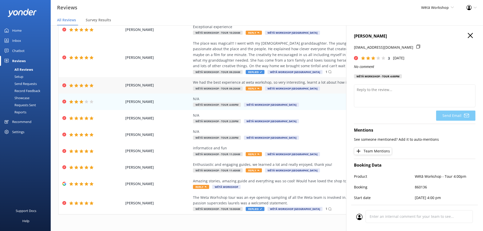
click at [333, 89] on div "We had the best experience at weta workshop, so very interesting, learnt a lot …" at bounding box center [308, 85] width 231 height 11
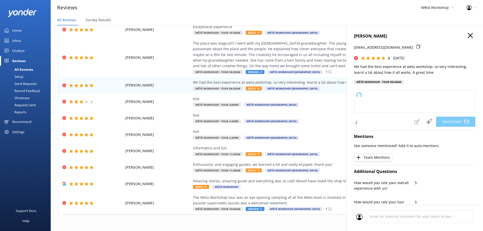
type textarea "Kia [PERSON_NAME], Thank you so much for your wonderful feedback! We're delight…"
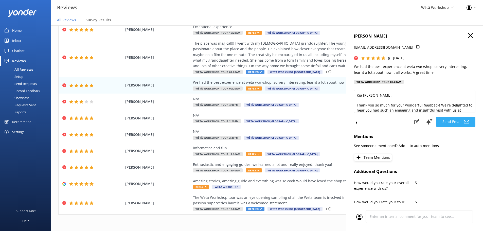
click at [454, 121] on button "Send Email" at bounding box center [455, 122] width 39 height 10
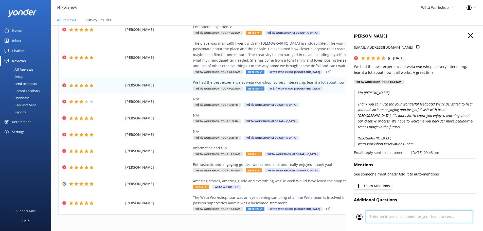
click at [428, 216] on div at bounding box center [414, 218] width 117 height 16
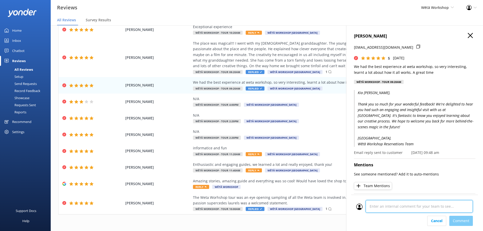
scroll to position [241, 0]
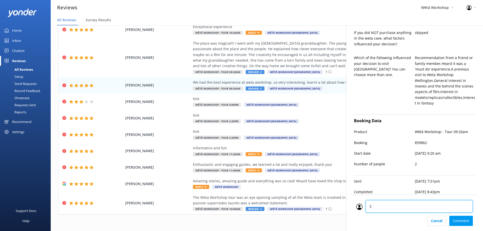
type textarea "CM"
click at [461, 217] on div "Cancel Comment" at bounding box center [414, 221] width 117 height 10
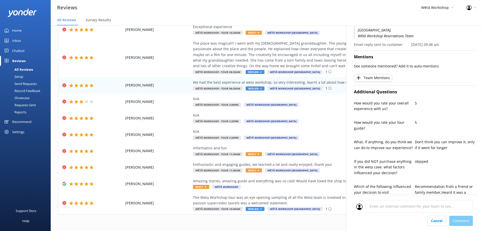
scroll to position [0, 0]
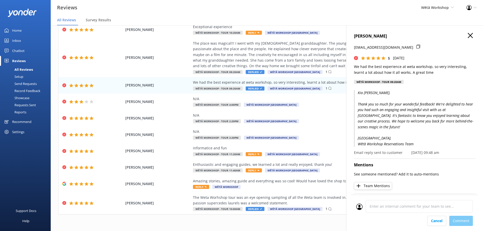
click at [464, 35] on h4 "[PERSON_NAME]" at bounding box center [415, 36] width 122 height 7
click at [472, 34] on div "[PERSON_NAME] [EMAIL_ADDRESS][DOMAIN_NAME] 5 [DATE] We had the best experience …" at bounding box center [414, 140] width 137 height 231
click at [468, 34] on icon "button" at bounding box center [470, 35] width 5 height 5
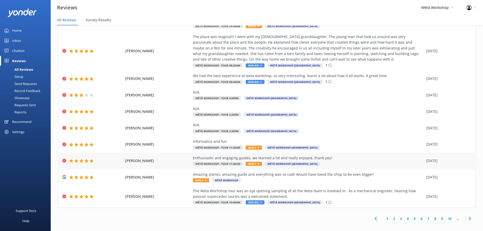
scroll to position [10, 0]
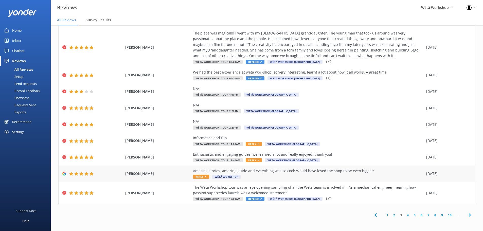
click at [330, 172] on div "Amazing stories, amazing guide and everything was so cool! Would have loved the…" at bounding box center [308, 171] width 231 height 6
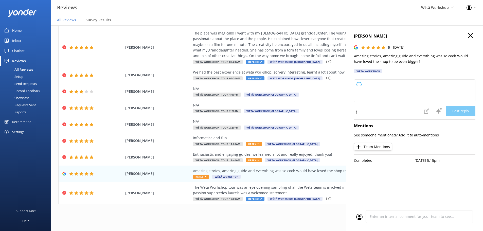
type textarea "[PERSON_NAME] ora and thank you so much for your wonderful feedback! We're deli…"
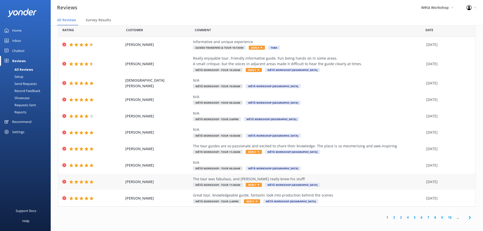
scroll to position [10, 0]
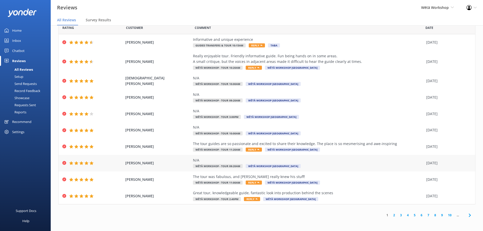
click at [325, 171] on div "[PERSON_NAME] N/A Wētā Workshop - Tour 09:20am Wētā Workshop [GEOGRAPHIC_DATA] …" at bounding box center [267, 163] width 417 height 16
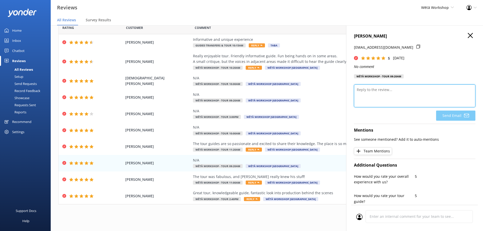
click at [401, 95] on textarea at bounding box center [415, 95] width 122 height 23
click at [468, 36] on icon "button" at bounding box center [470, 35] width 5 height 5
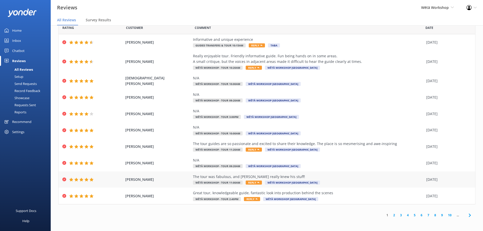
click at [300, 172] on div "ANTHONY MURPHY The tour was fabulous, and Logan really knew his stuff! Wētā Wor…" at bounding box center [267, 179] width 417 height 16
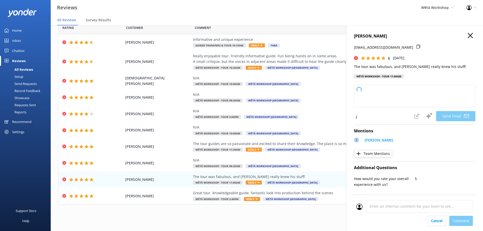
click at [394, 207] on div "Cancel Comment" at bounding box center [414, 213] width 127 height 36
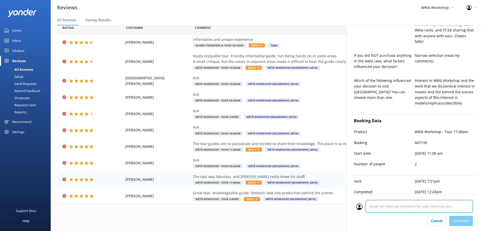
click at [394, 207] on textarea at bounding box center [419, 206] width 107 height 13
type textarea "Kia ora Anthony, Thank you so much for your wonderful feedback! We're delighted…"
type textarea "CM"
click at [457, 223] on div "Cancel Comment" at bounding box center [414, 221] width 117 height 10
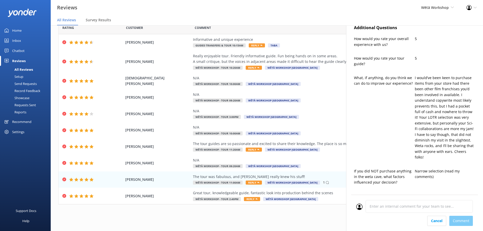
scroll to position [0, 0]
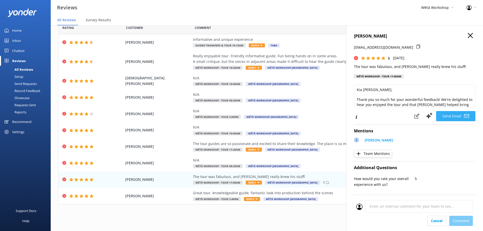
click at [453, 114] on button "Send Email" at bounding box center [455, 116] width 39 height 10
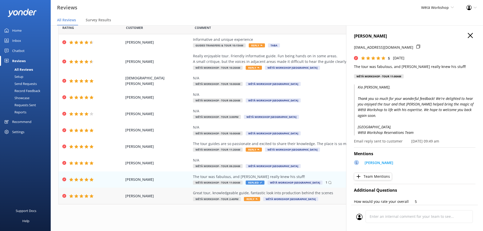
click at [297, 195] on div "Great tour, knowledgeable guide, fantastic look into production behind the scen…" at bounding box center [308, 193] width 231 height 6
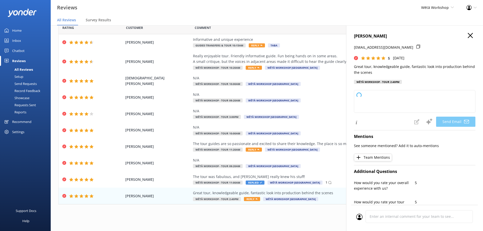
type textarea "Kia ora Micah, Thank you so much for your wonderful feedback! We're delighted t…"
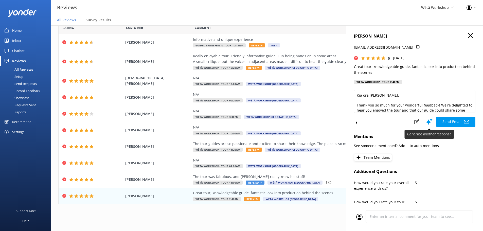
click at [441, 120] on button "Send Email" at bounding box center [455, 122] width 39 height 10
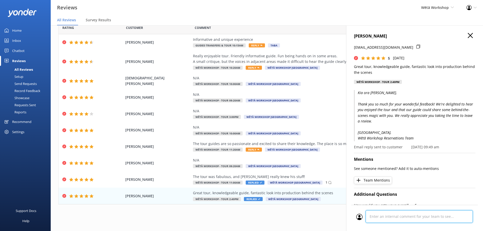
click at [402, 215] on div at bounding box center [414, 218] width 117 height 16
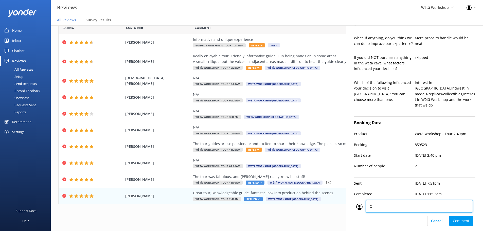
type textarea "CM"
click at [458, 222] on div "Cancel Comment" at bounding box center [414, 221] width 117 height 10
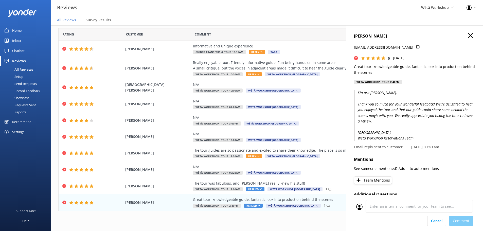
scroll to position [0, 0]
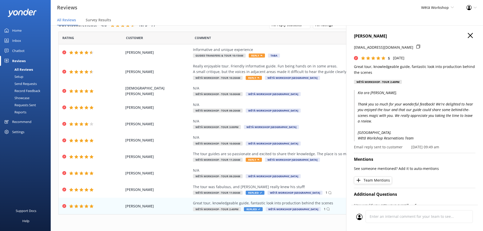
click at [468, 34] on icon "button" at bounding box center [470, 35] width 5 height 5
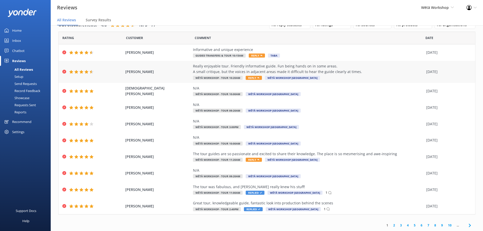
click at [368, 68] on div "Really enjoyable tour. Friendly informative guide. Fun being hands on in some a…" at bounding box center [308, 68] width 231 height 11
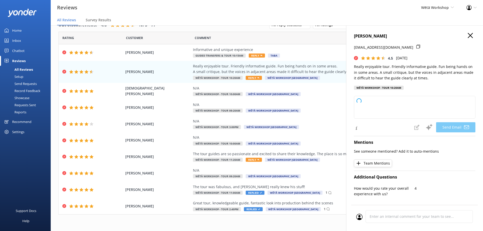
type textarea "Kia ora Robyn, Thank you so much for your wonderful feedback! We're delighted t…"
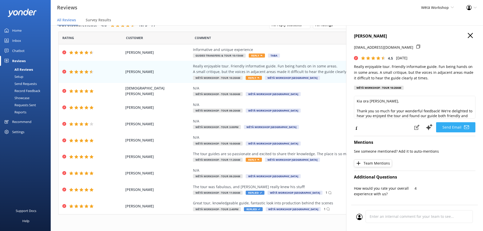
click at [444, 127] on button "Send Email" at bounding box center [455, 127] width 39 height 10
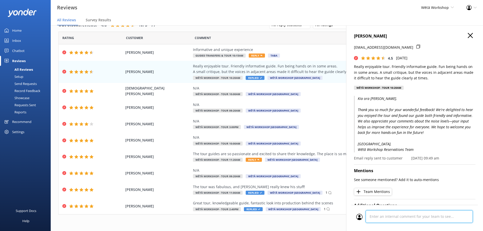
click at [402, 214] on div at bounding box center [414, 218] width 117 height 16
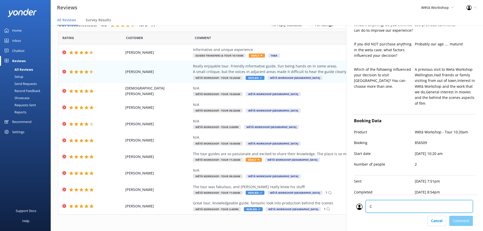
type textarea "CM"
click at [465, 218] on div "Cancel Comment" at bounding box center [414, 221] width 117 height 10
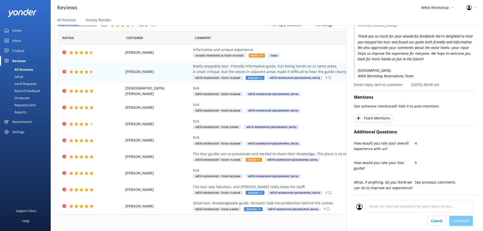
scroll to position [0, 0]
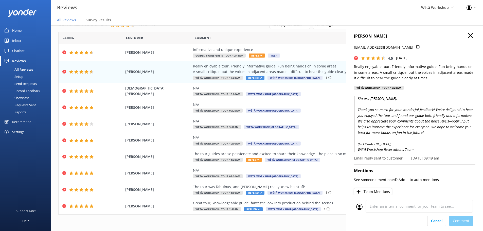
click at [468, 35] on icon "button" at bounding box center [470, 35] width 5 height 5
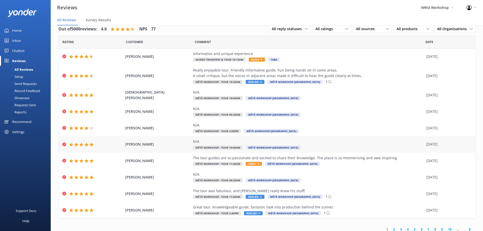
scroll to position [12, 0]
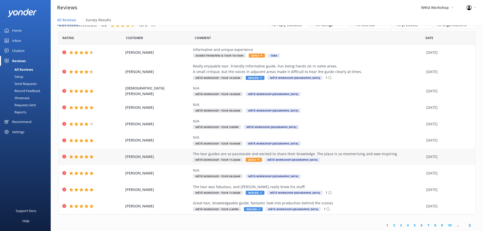
click at [362, 157] on div "The tour guides are so passionate and excited to share their knowledge. The pla…" at bounding box center [308, 154] width 231 height 6
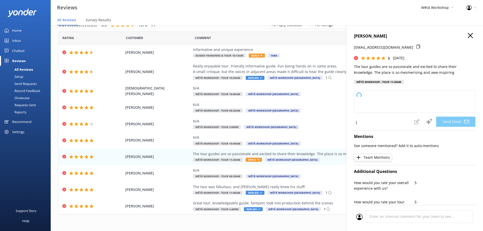
type textarea "Kia ora Trish, Thank you so much for your wonderful feedback! We're thrilled to…"
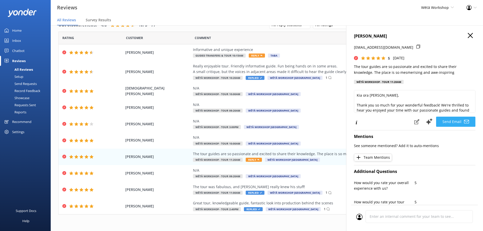
click at [457, 123] on button "Send Email" at bounding box center [455, 122] width 39 height 10
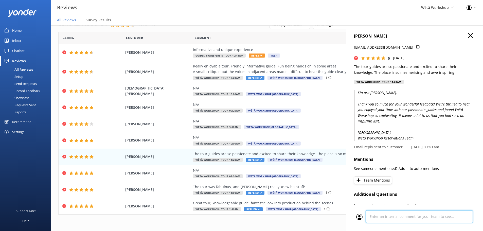
scroll to position [206, 0]
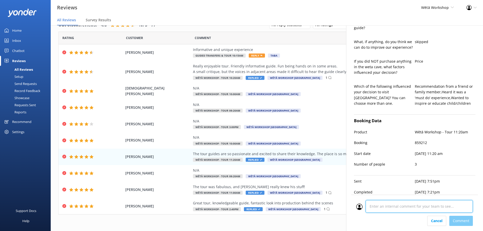
click at [409, 218] on div "Cancel Comment" at bounding box center [414, 213] width 127 height 36
type textarea "CM"
click at [467, 223] on div "Cancel Comment" at bounding box center [414, 221] width 117 height 10
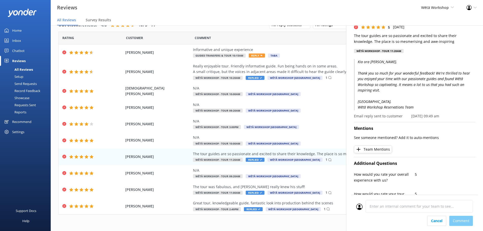
scroll to position [0, 0]
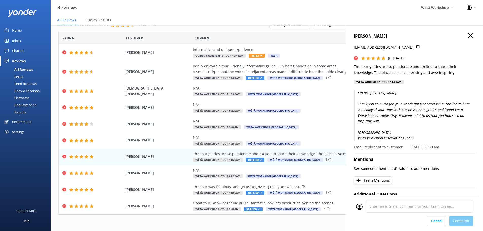
click at [468, 36] on use "button" at bounding box center [470, 35] width 5 height 5
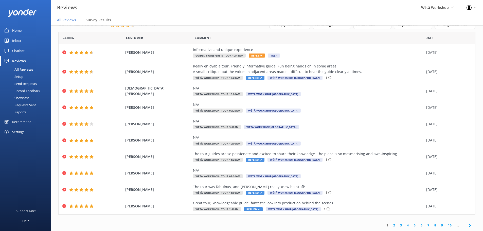
click at [391, 226] on link "2" at bounding box center [394, 225] width 7 height 5
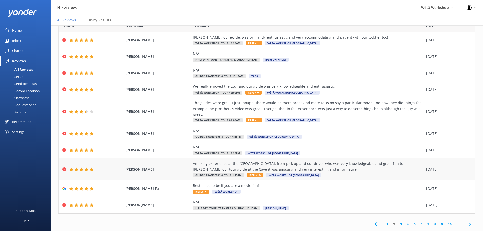
scroll to position [10, 0]
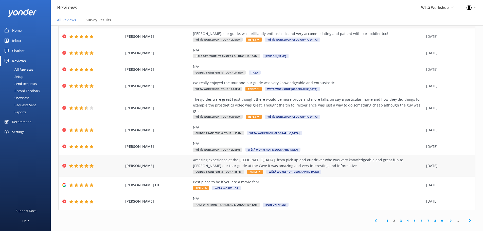
click at [286, 170] on span "Wētā Workshop [GEOGRAPHIC_DATA]" at bounding box center [293, 172] width 55 height 4
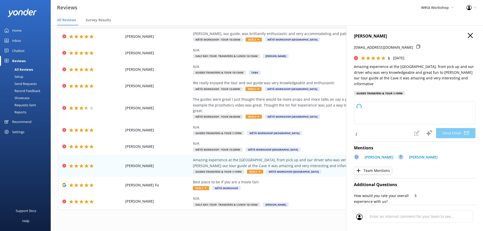
type textarea "Kia ora Susan, Thank you so much for your wonderful feedback! We’re thrilled to…"
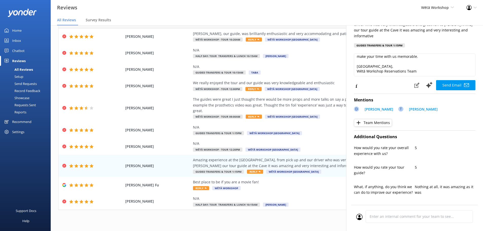
scroll to position [51, 0]
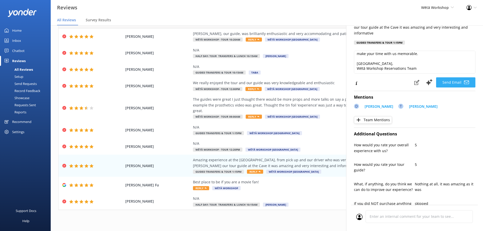
click at [448, 77] on button "Send Email" at bounding box center [455, 82] width 39 height 10
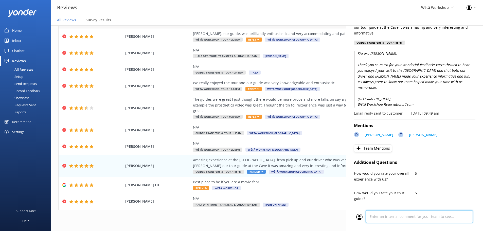
scroll to position [237, 0]
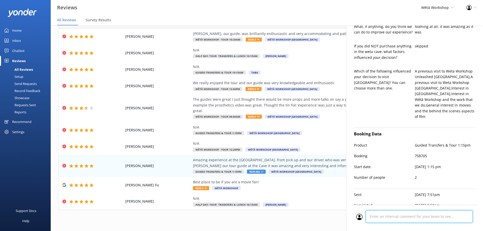
click at [393, 221] on div "Cancel Comment" at bounding box center [414, 218] width 127 height 26
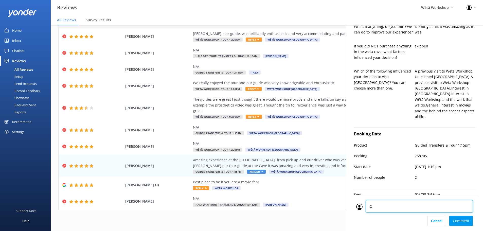
type textarea "CM"
click at [468, 220] on div "Cancel Comment" at bounding box center [414, 221] width 117 height 10
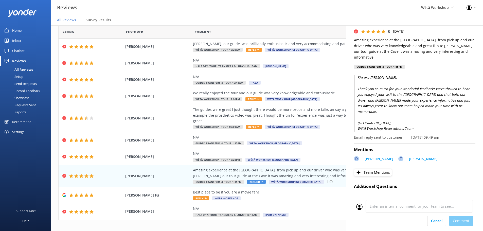
scroll to position [0, 0]
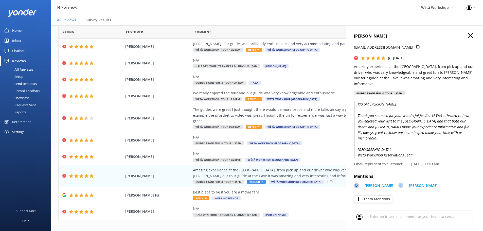
click at [468, 37] on icon "button" at bounding box center [470, 35] width 5 height 5
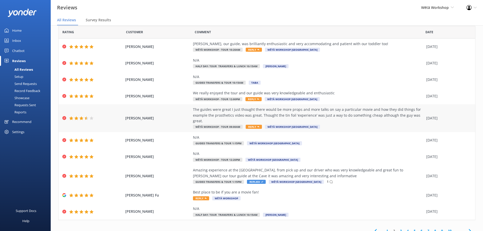
click at [355, 111] on div "The guides were great I just thought there would be more props and more talks o…" at bounding box center [308, 115] width 231 height 17
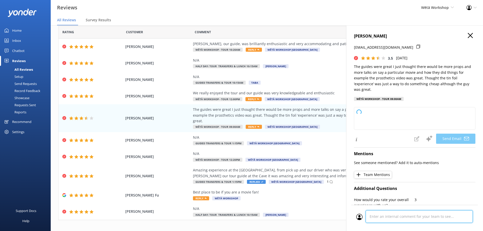
click at [402, 219] on div "Cancel Comment" at bounding box center [414, 218] width 127 height 26
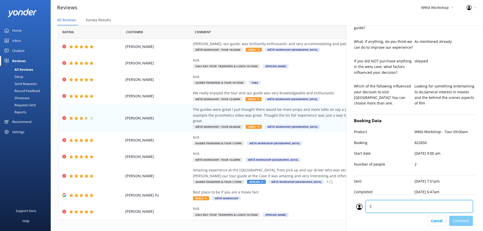
type textarea "CM"
click at [464, 222] on div "Cancel Comment" at bounding box center [414, 221] width 117 height 10
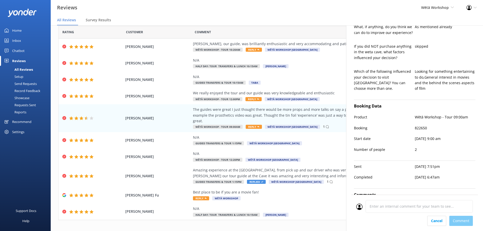
type textarea "Kia ora Amy, Thank you so much for sharing your thoughts and for joining us on …"
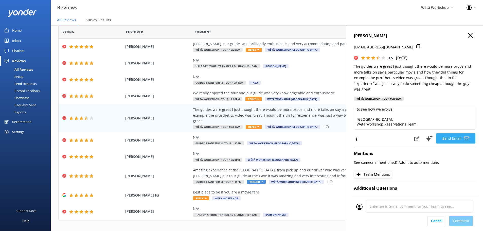
click at [460, 141] on button "Send Email" at bounding box center [455, 138] width 39 height 10
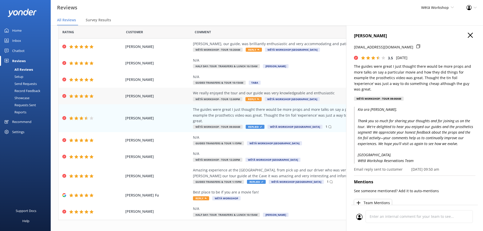
click at [273, 93] on div "We really enjoyed the tour and our guide was very knowledgeable and enthusiastic" at bounding box center [308, 93] width 231 height 6
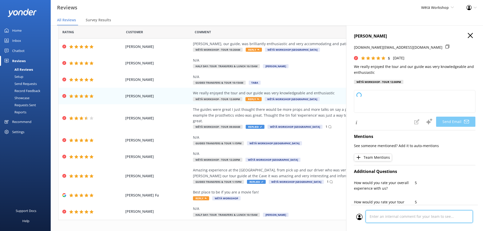
click at [409, 217] on div "Cancel Comment" at bounding box center [414, 218] width 127 height 26
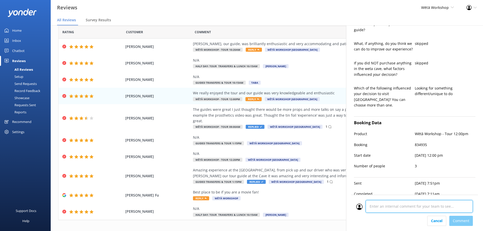
type textarea "Kia ora Duncan, Thank you so much for your wonderful feedback! We're delighted …"
type textarea "CM"
click at [466, 220] on div "Cancel Comment" at bounding box center [414, 221] width 117 height 10
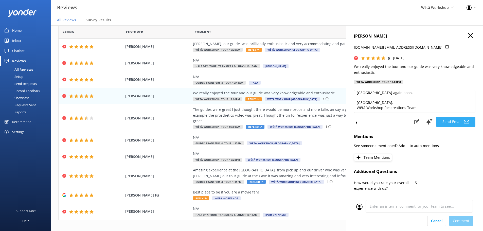
click at [446, 120] on button "Send Email" at bounding box center [455, 122] width 39 height 10
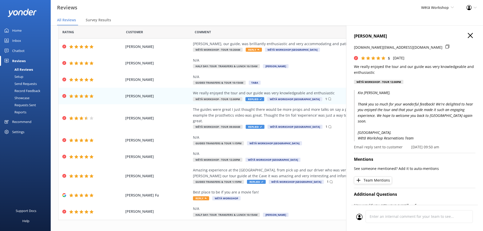
click at [468, 35] on icon "button" at bounding box center [470, 35] width 5 height 5
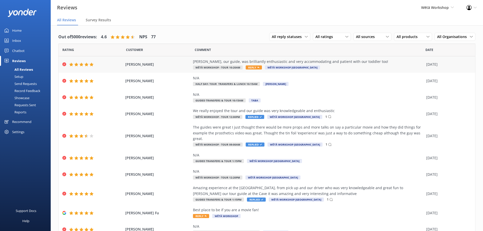
click at [341, 68] on div "Angie, our guide, was brilliantly enthusiastic and very accommodating and patie…" at bounding box center [308, 64] width 231 height 11
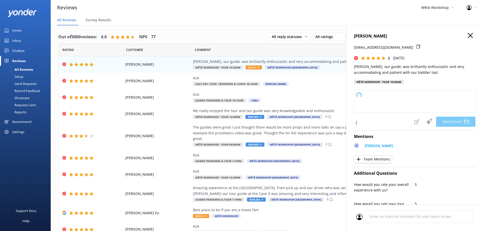
type textarea "Kia ora Andrew, Thank you so much for your wonderful feedback! We're delighted …"
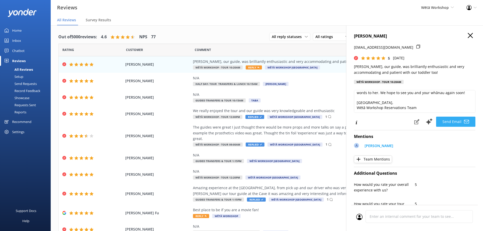
click at [441, 120] on button "Send Email" at bounding box center [455, 122] width 39 height 10
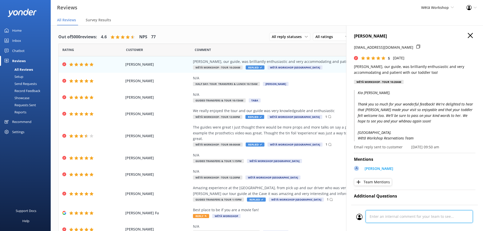
click at [398, 214] on div at bounding box center [414, 218] width 117 height 16
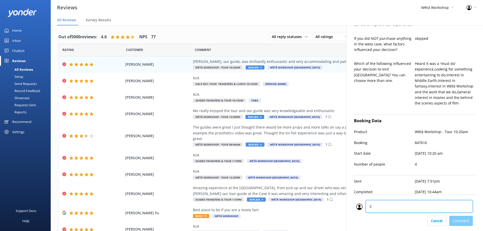
type textarea "CM"
click at [460, 221] on div "Cancel Comment" at bounding box center [414, 221] width 117 height 10
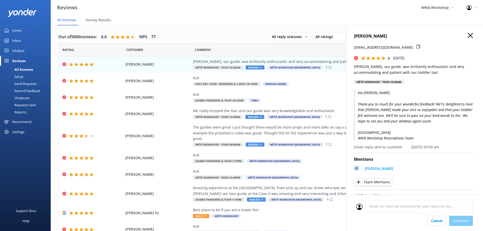
click at [468, 37] on icon "button" at bounding box center [470, 35] width 5 height 5
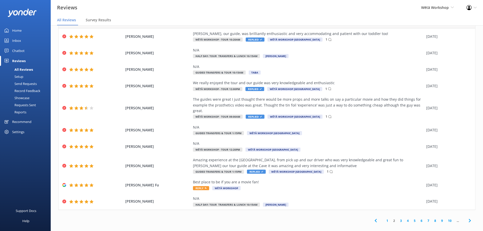
click at [398, 218] on link "3" at bounding box center [401, 220] width 7 height 5
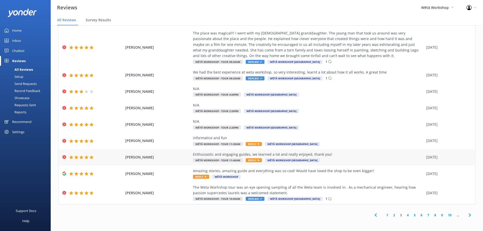
click at [300, 153] on div "Enthusiastic and engaging guides, we learned a lot and really enjoyed, thank yo…" at bounding box center [308, 155] width 231 height 6
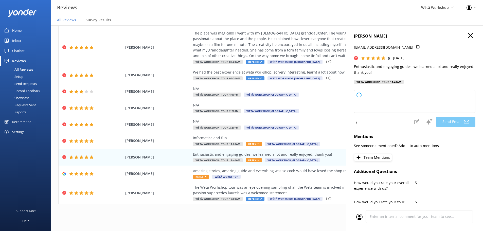
type textarea "Kia ora Eyal, Thank you so much for your wonderful feedback! We're delighted to…"
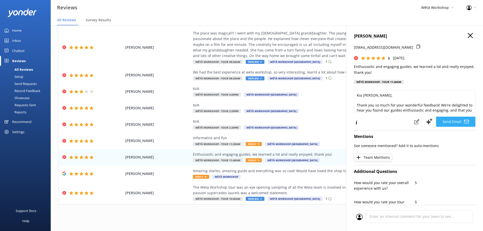
click at [447, 123] on button "Send Email" at bounding box center [455, 122] width 39 height 10
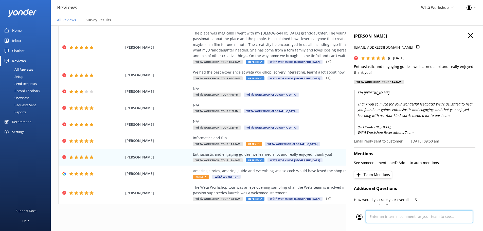
click at [404, 214] on div at bounding box center [414, 218] width 117 height 16
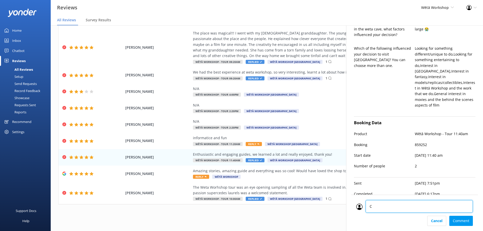
type textarea "CM"
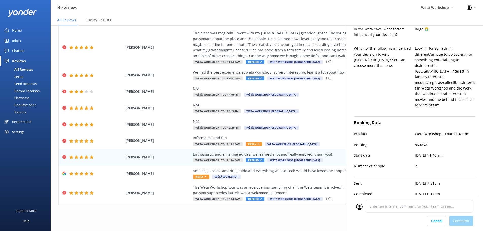
click at [470, 220] on div "Cancel Comment" at bounding box center [414, 221] width 117 height 10
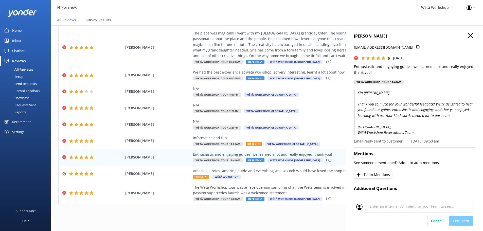
click at [469, 37] on icon "button" at bounding box center [470, 35] width 5 height 5
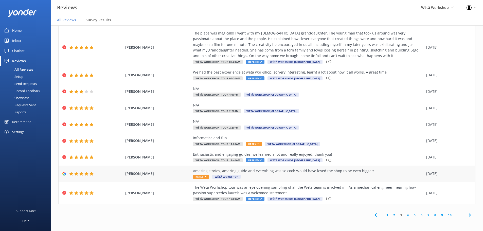
click at [408, 172] on div "Amazing stories, amazing guide and everything was so cool! Would have loved the…" at bounding box center [308, 171] width 231 height 6
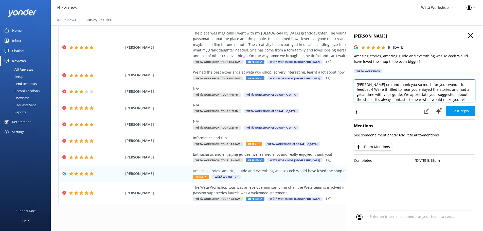
click at [369, 86] on textarea "Kia ora and thank you so much for your wonderful feedback! We're thrilled to he…" at bounding box center [415, 90] width 122 height 23
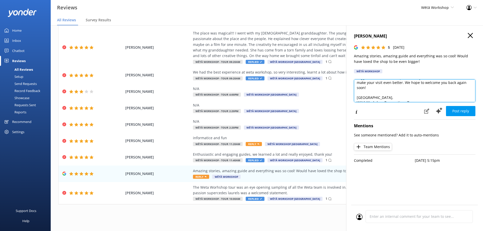
scroll to position [23, 0]
type textarea "Kia ora Lou, and thank you so much for your wonderful feedback! We're thrilled …"
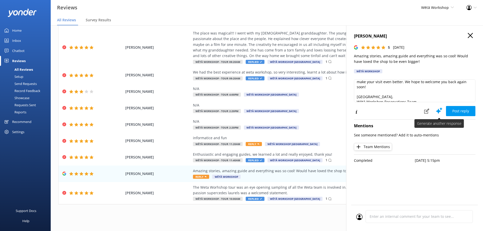
click at [447, 107] on button "Post reply" at bounding box center [460, 111] width 29 height 10
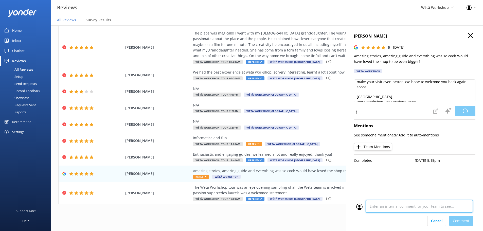
click at [390, 216] on div "Cancel Comment" at bounding box center [414, 213] width 127 height 36
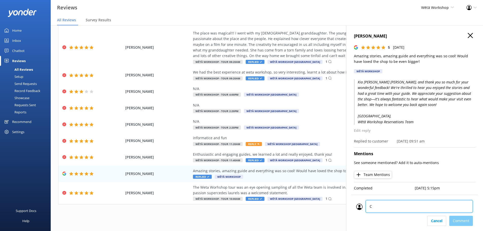
type textarea "CM"
click at [455, 221] on div "Cancel Comment" at bounding box center [414, 221] width 117 height 10
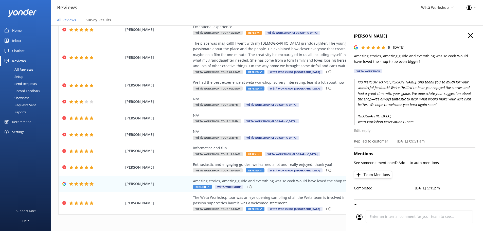
click at [468, 36] on use "button" at bounding box center [470, 35] width 5 height 5
